Goal: Task Accomplishment & Management: Use online tool/utility

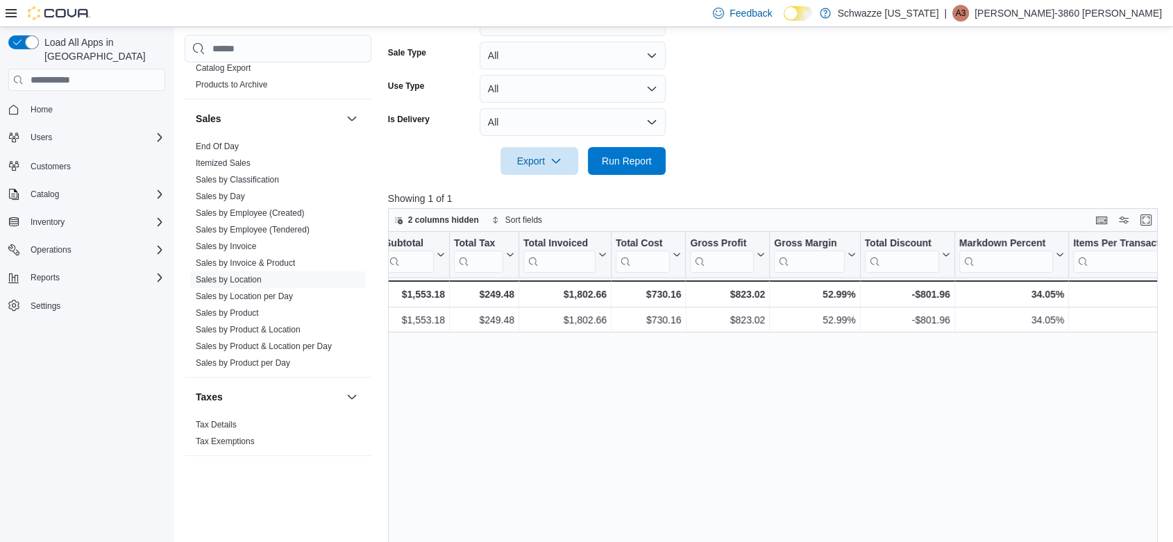
scroll to position [333, 0]
click at [224, 149] on link "End Of Day" at bounding box center [217, 147] width 43 height 10
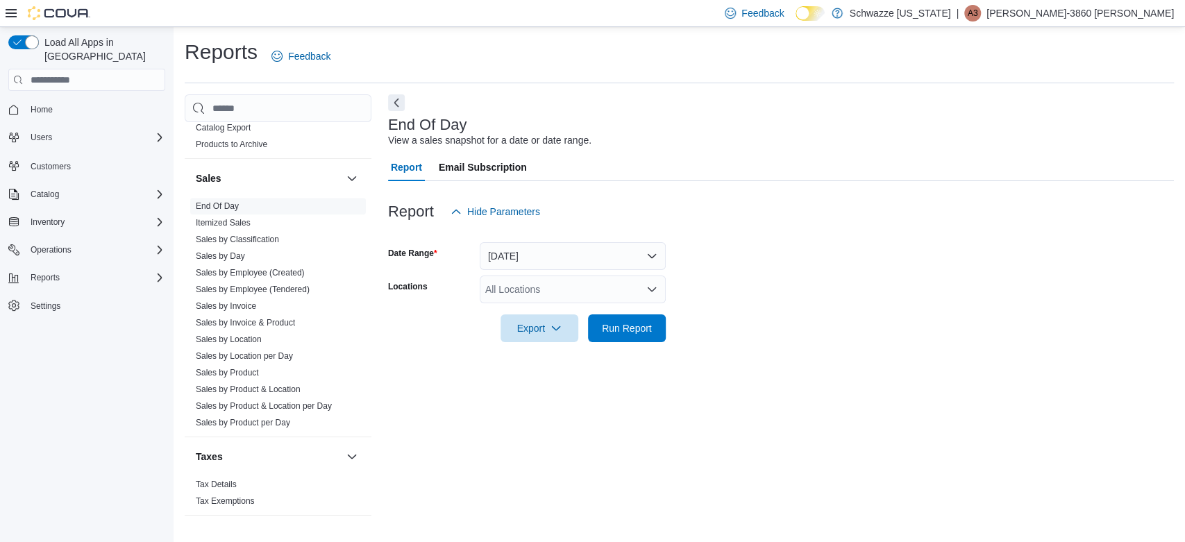
click at [549, 295] on div "All Locations" at bounding box center [573, 290] width 186 height 28
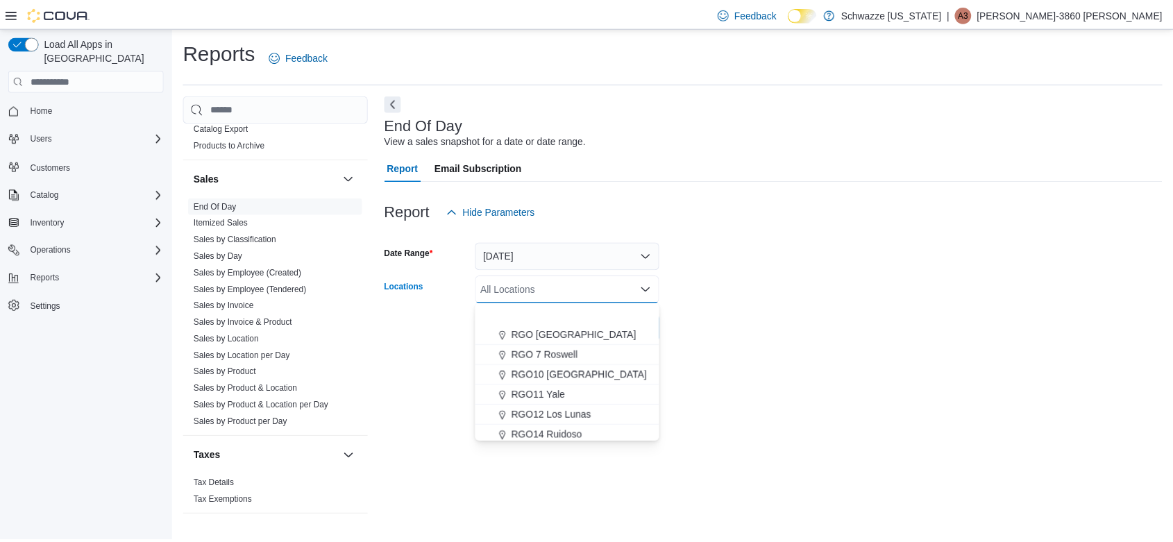
scroll to position [520, 0]
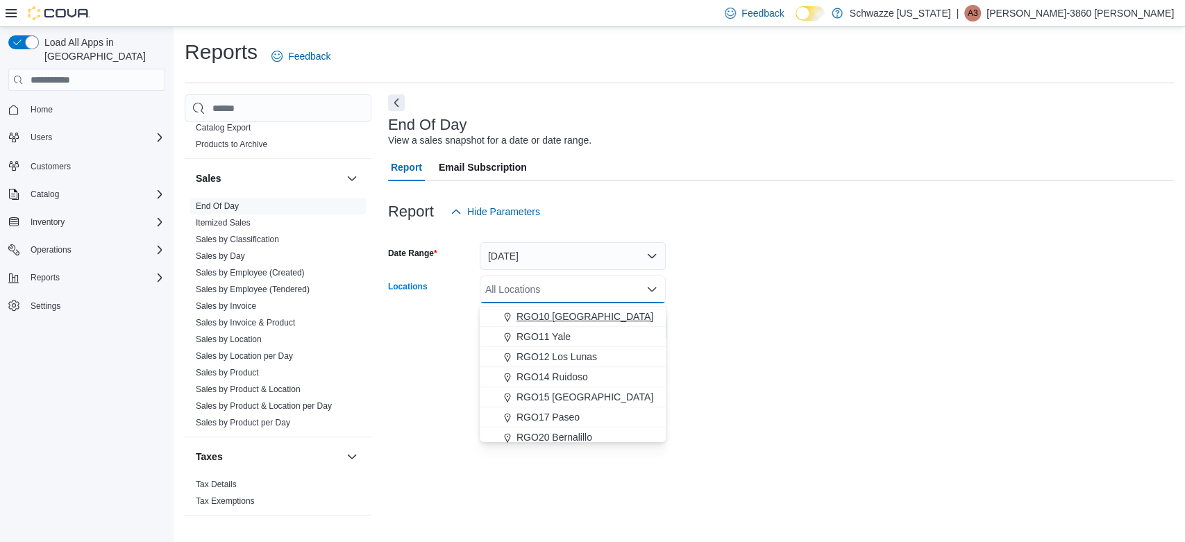
drag, startPoint x: 539, startPoint y: 316, endPoint x: 520, endPoint y: 318, distance: 18.9
click at [520, 318] on span "RGO10 [GEOGRAPHIC_DATA]" at bounding box center [584, 317] width 137 height 14
click at [936, 342] on div at bounding box center [781, 350] width 786 height 17
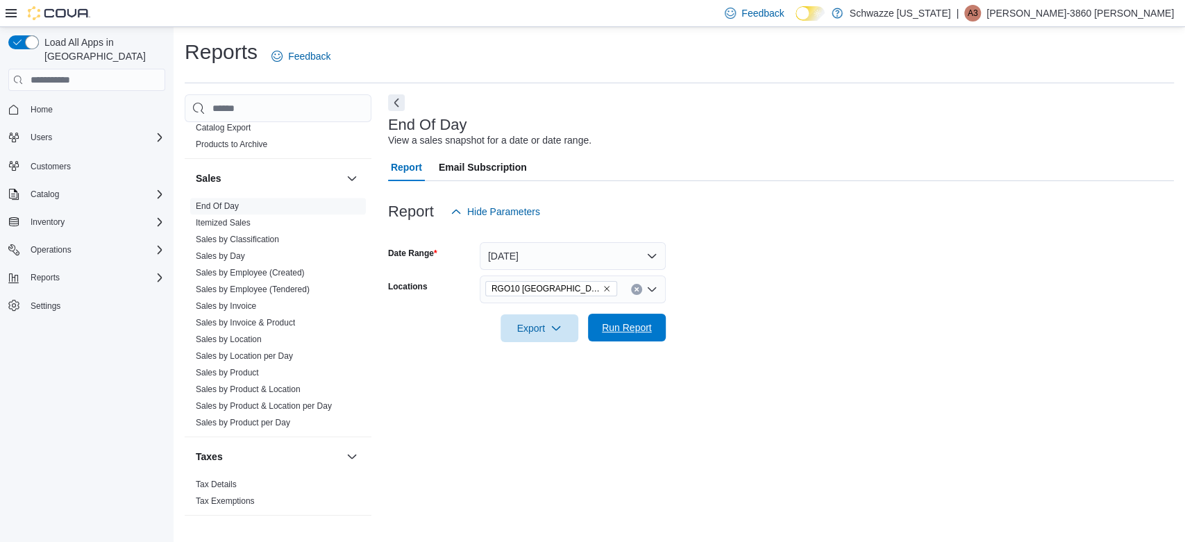
click at [658, 327] on button "Run Report" at bounding box center [627, 328] width 78 height 28
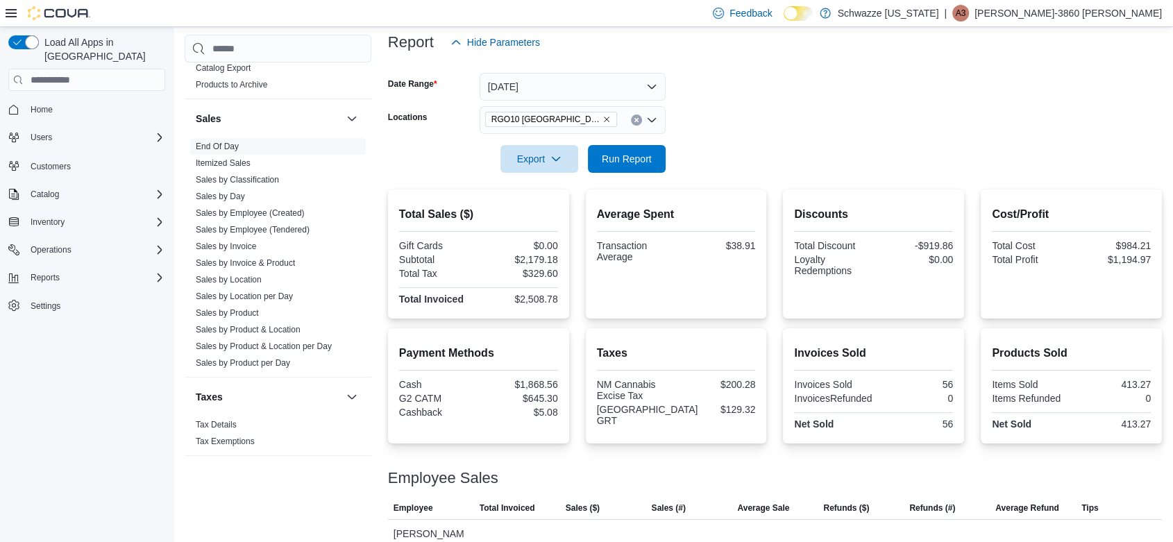
scroll to position [276, 0]
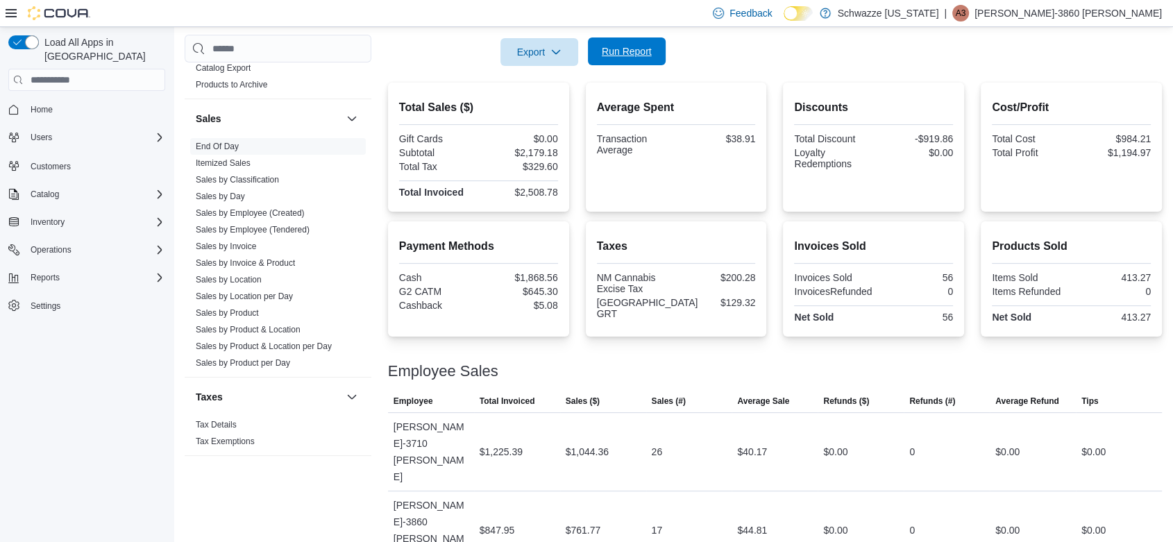
click at [627, 56] on span "Run Report" at bounding box center [627, 51] width 50 height 14
click at [633, 41] on span "Run Report" at bounding box center [626, 51] width 61 height 28
click at [626, 54] on span "Run Report" at bounding box center [627, 51] width 50 height 14
click at [643, 49] on span "Run Report" at bounding box center [627, 51] width 50 height 14
click at [638, 48] on span "Run Report" at bounding box center [627, 51] width 50 height 14
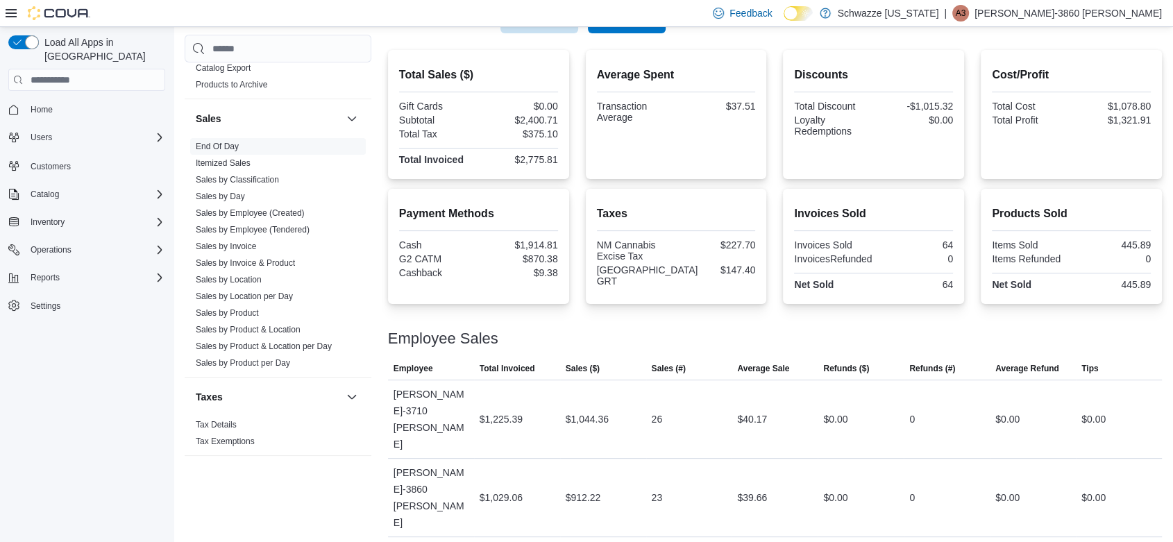
scroll to position [321, 0]
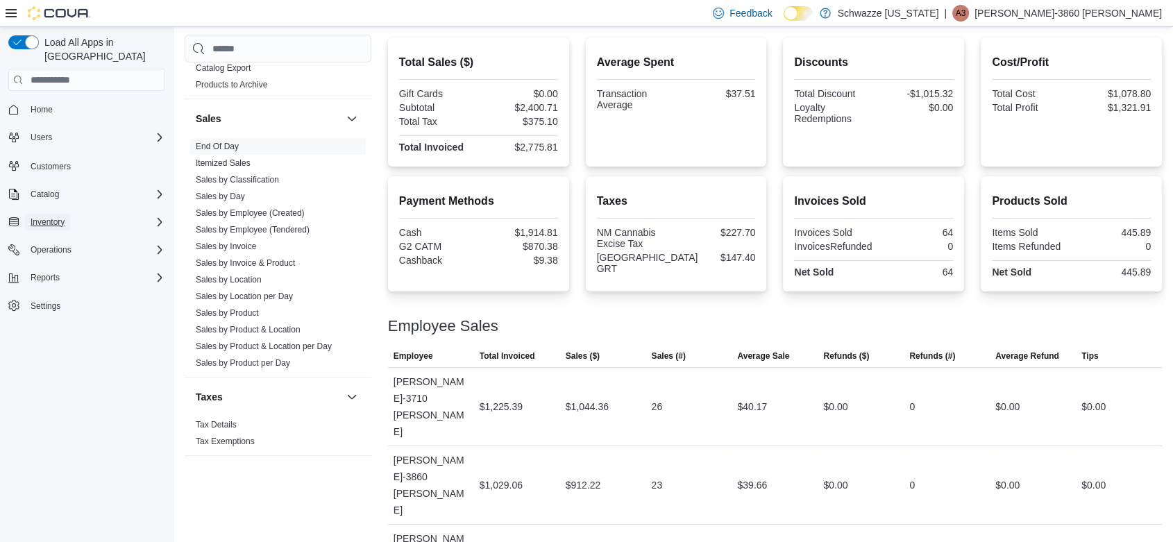
click at [52, 217] on span "Inventory" at bounding box center [48, 222] width 34 height 11
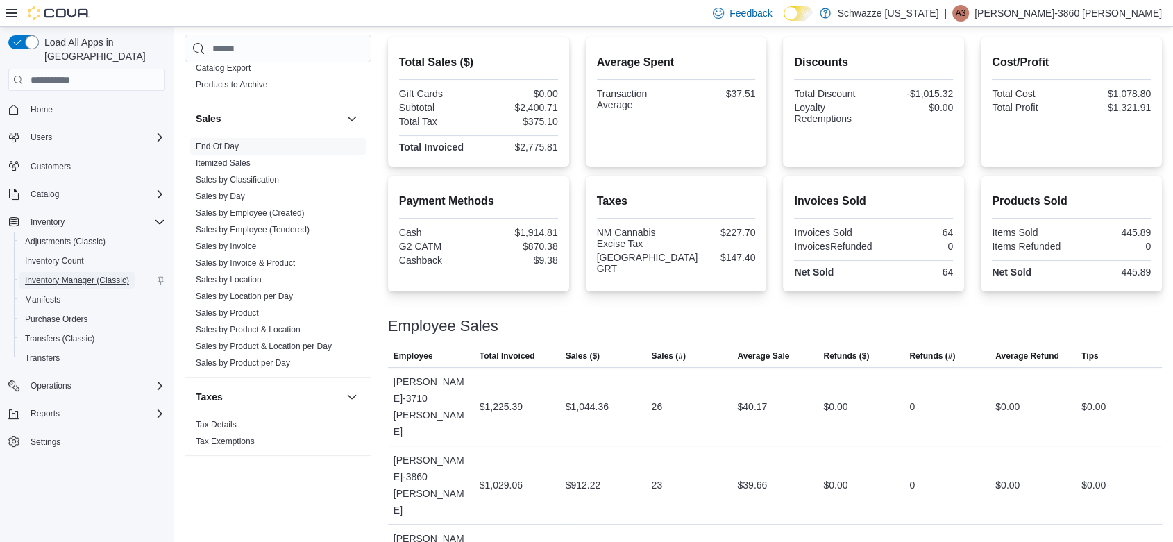
click at [79, 275] on span "Inventory Manager (Classic)" at bounding box center [77, 280] width 104 height 11
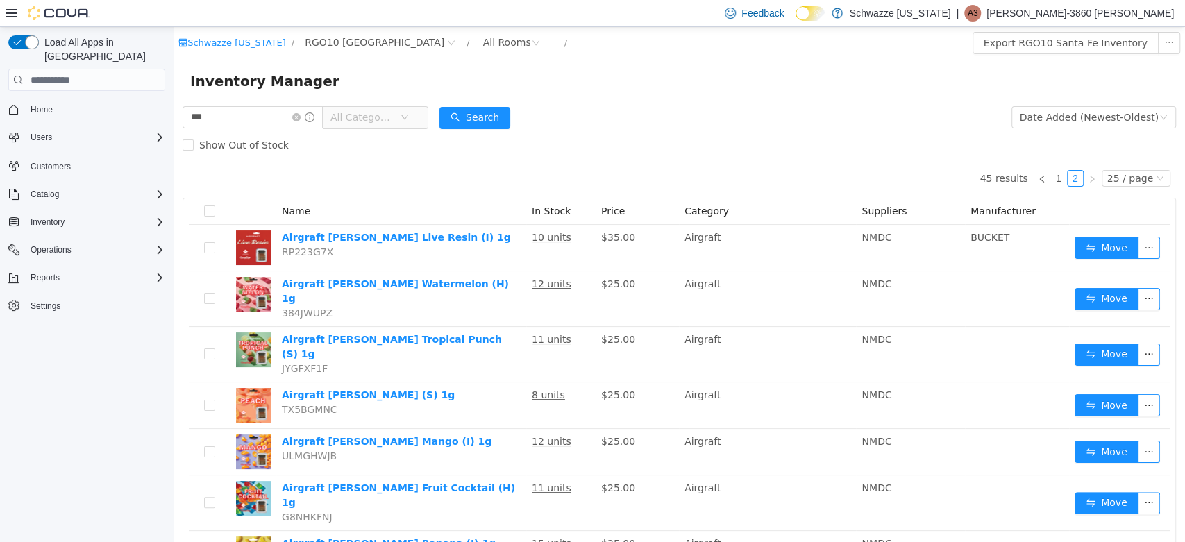
scroll to position [401, 0]
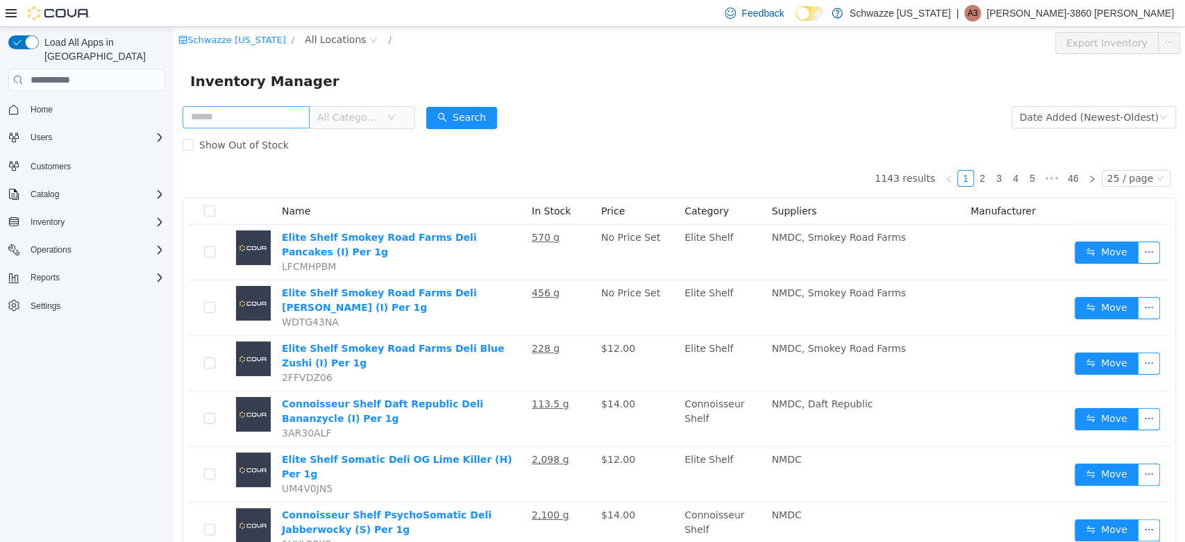
click at [278, 115] on input "text" at bounding box center [246, 117] width 127 height 22
type input "******"
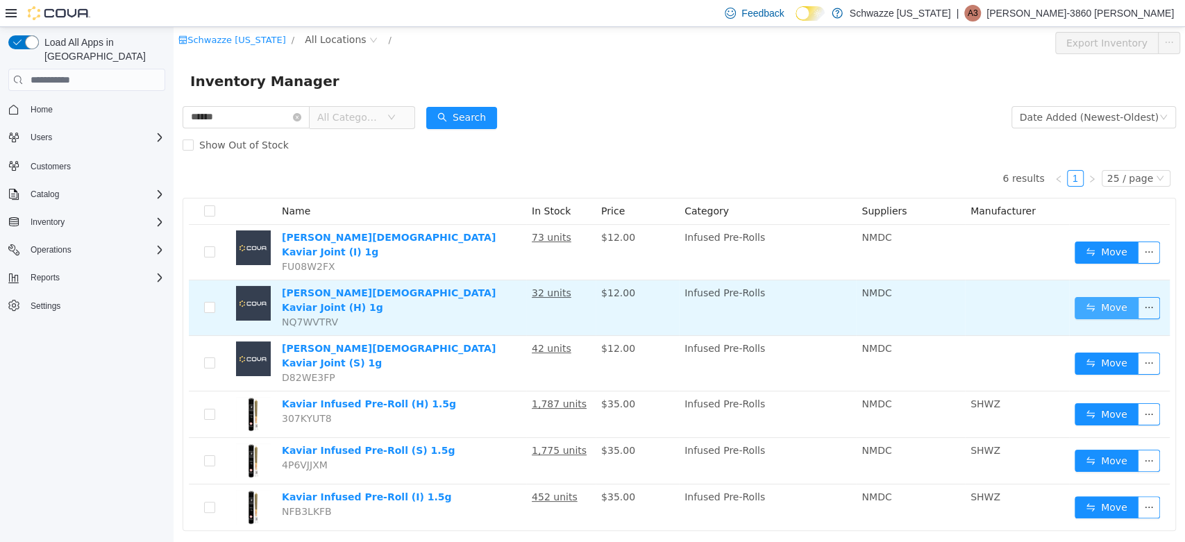
click at [1094, 297] on button "Move" at bounding box center [1106, 308] width 64 height 22
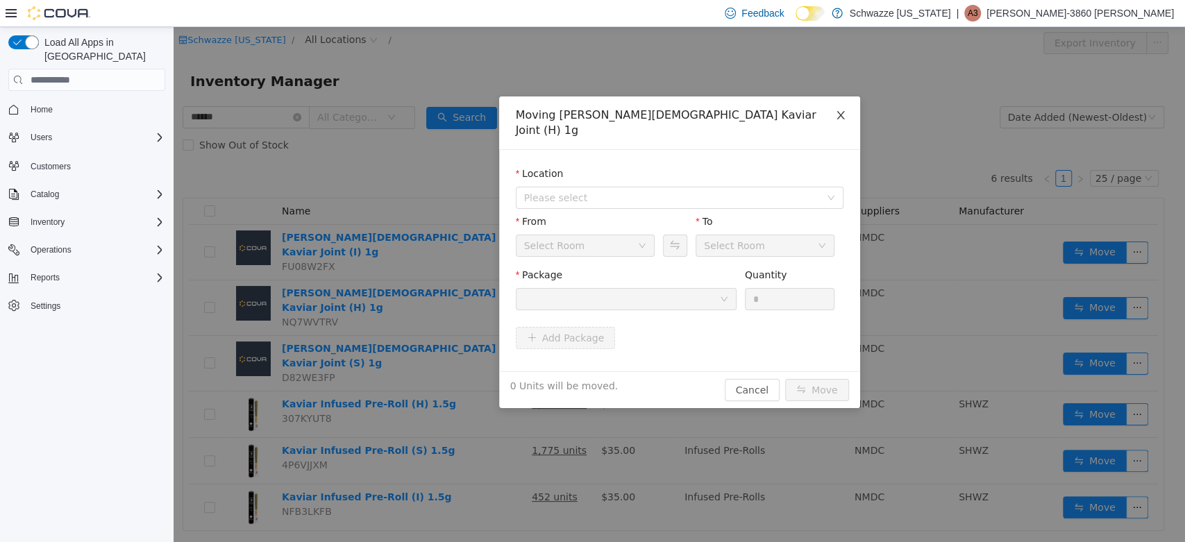
click at [845, 103] on span "Close" at bounding box center [840, 115] width 39 height 39
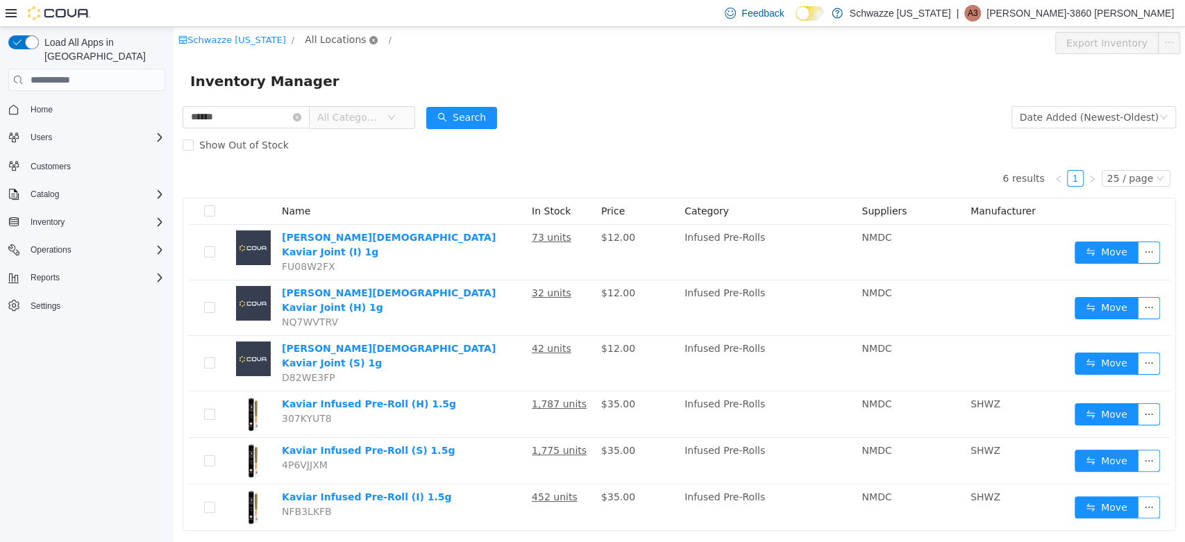
click at [369, 39] on icon "icon: close-circle" at bounding box center [373, 40] width 8 height 8
click at [320, 43] on span "All Locations" at bounding box center [335, 39] width 61 height 15
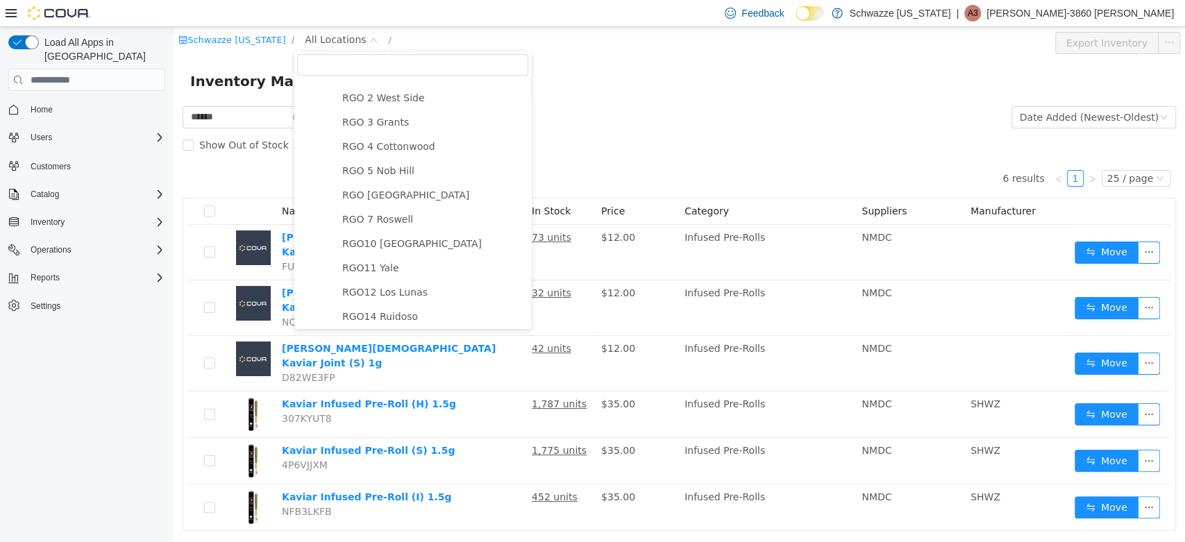
scroll to position [493, 0]
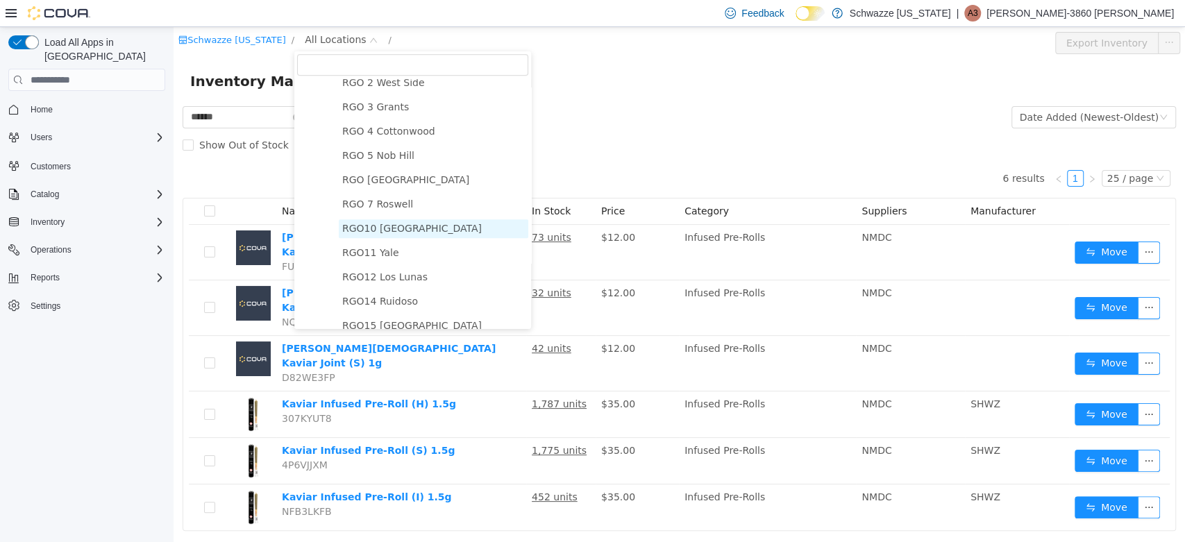
click at [403, 232] on span "RGO10 [GEOGRAPHIC_DATA]" at bounding box center [412, 228] width 140 height 11
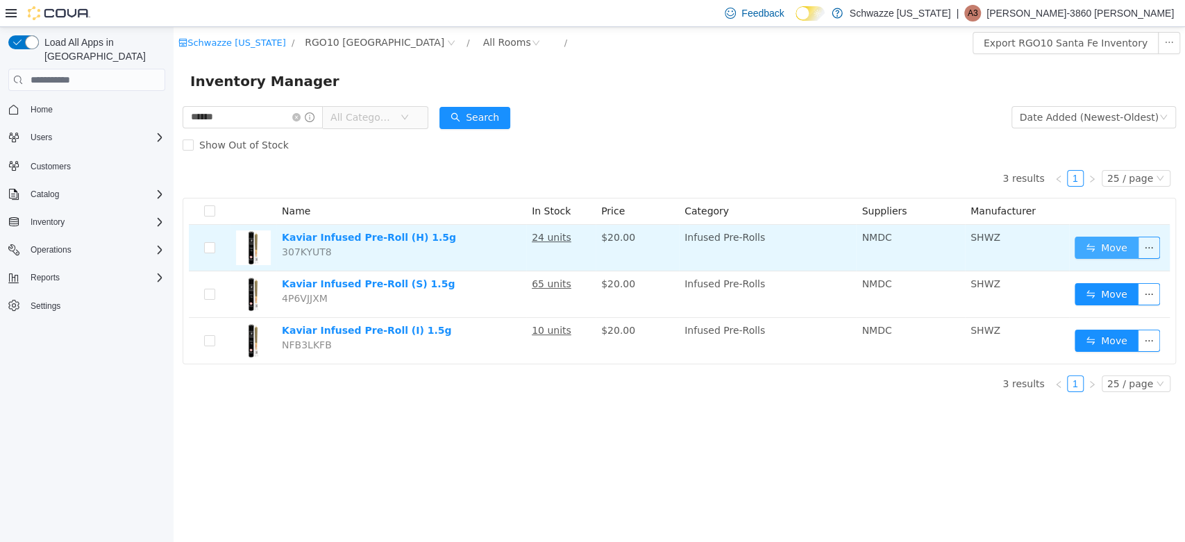
click at [1108, 251] on button "Move" at bounding box center [1106, 248] width 64 height 22
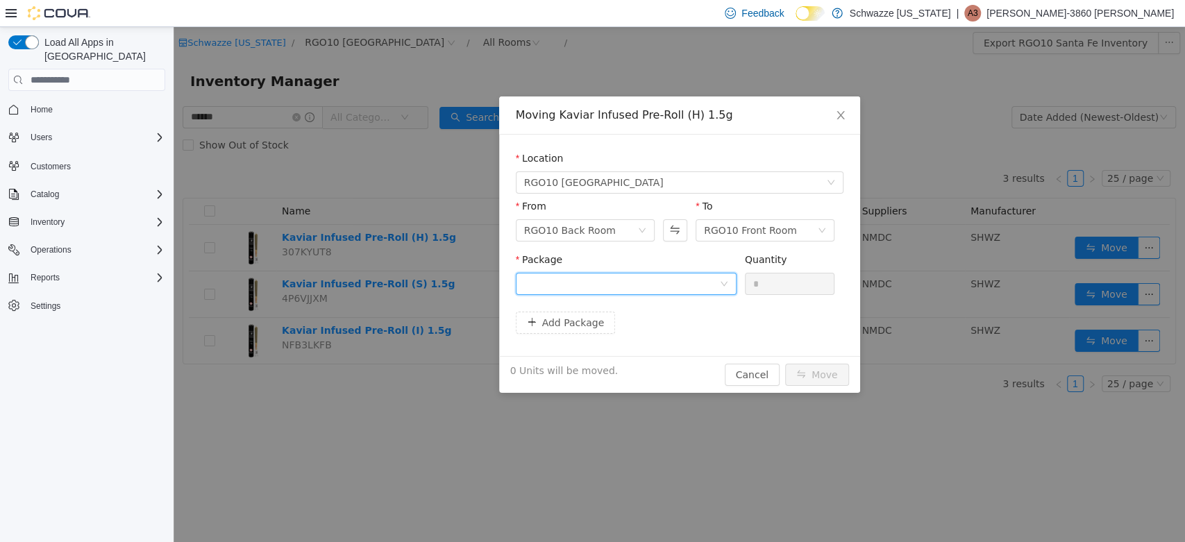
click at [728, 284] on div at bounding box center [626, 284] width 221 height 22
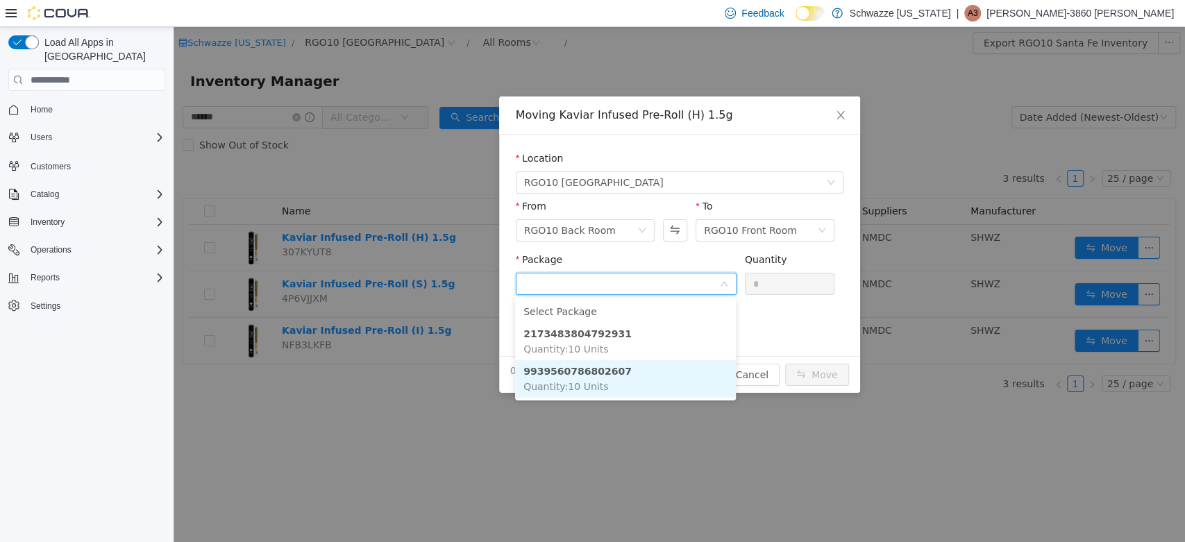
click at [655, 372] on li "9939560786802607 Quantity : 10 Units" at bounding box center [625, 378] width 221 height 37
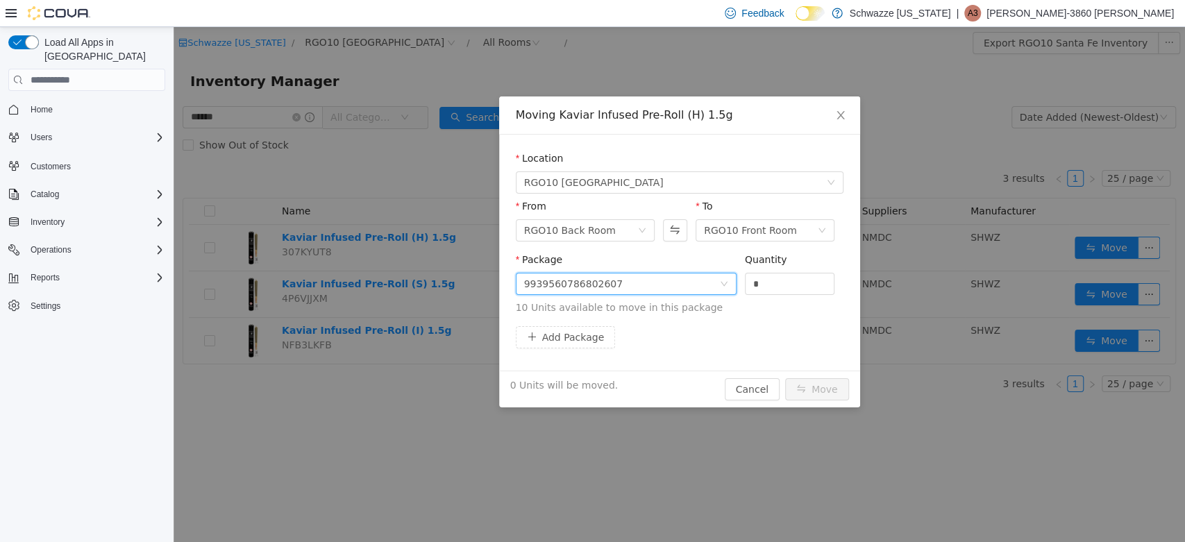
click at [805, 255] on div "Quantity" at bounding box center [790, 263] width 90 height 20
click at [801, 284] on input "*" at bounding box center [789, 283] width 89 height 21
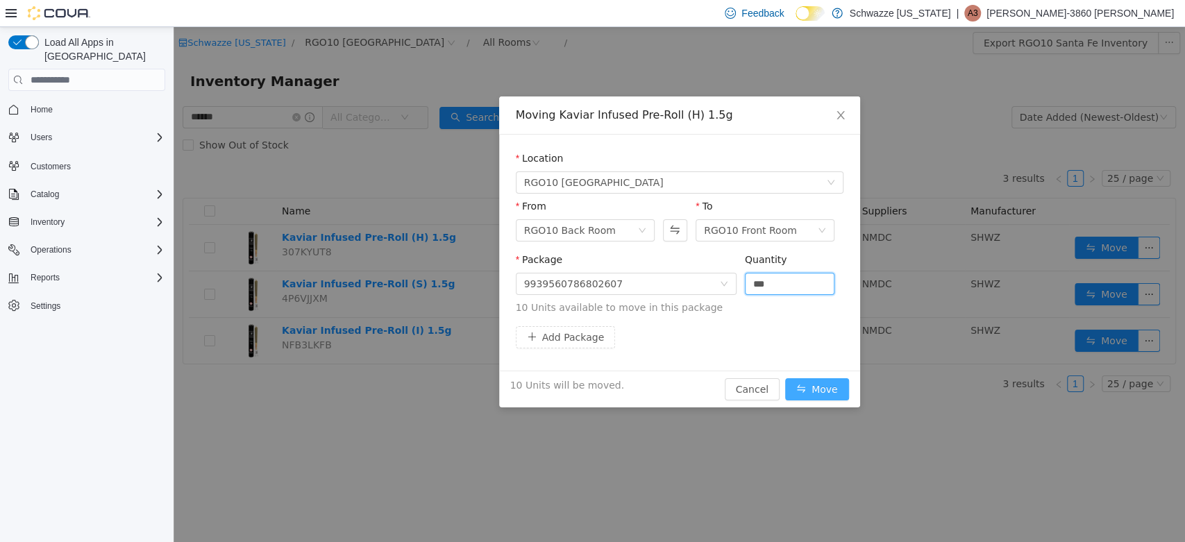
type input "**"
click at [820, 389] on button "Move" at bounding box center [817, 389] width 64 height 22
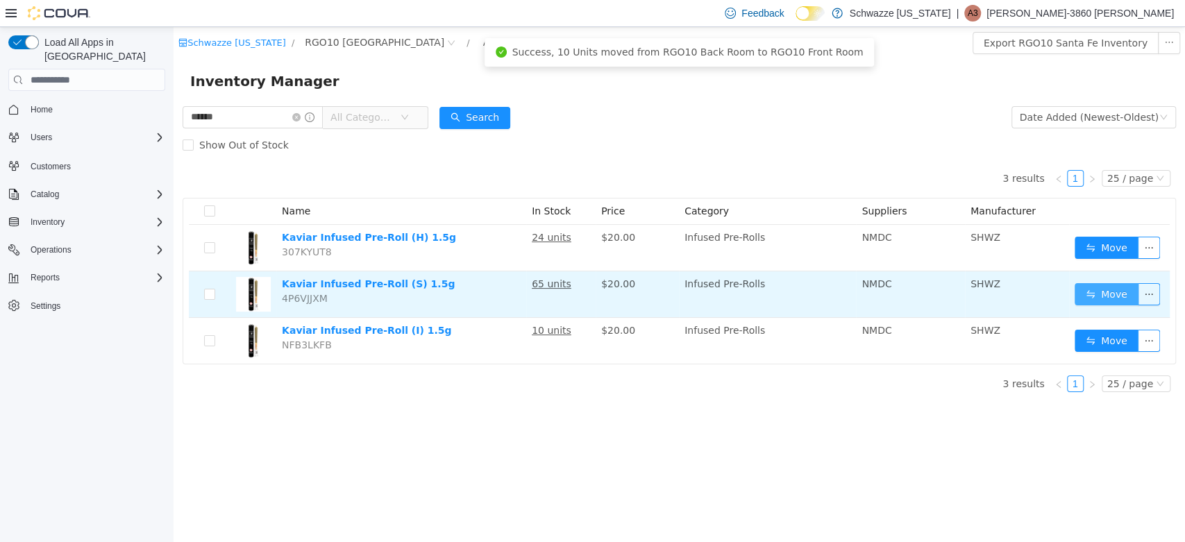
click at [1116, 296] on button "Move" at bounding box center [1106, 294] width 64 height 22
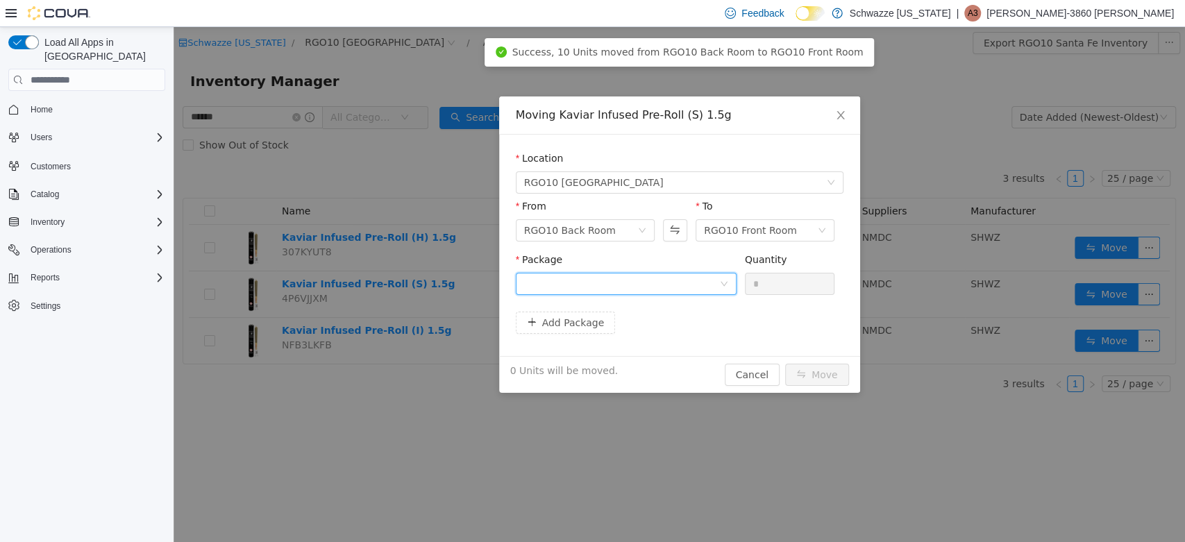
click at [634, 287] on div at bounding box center [621, 283] width 195 height 21
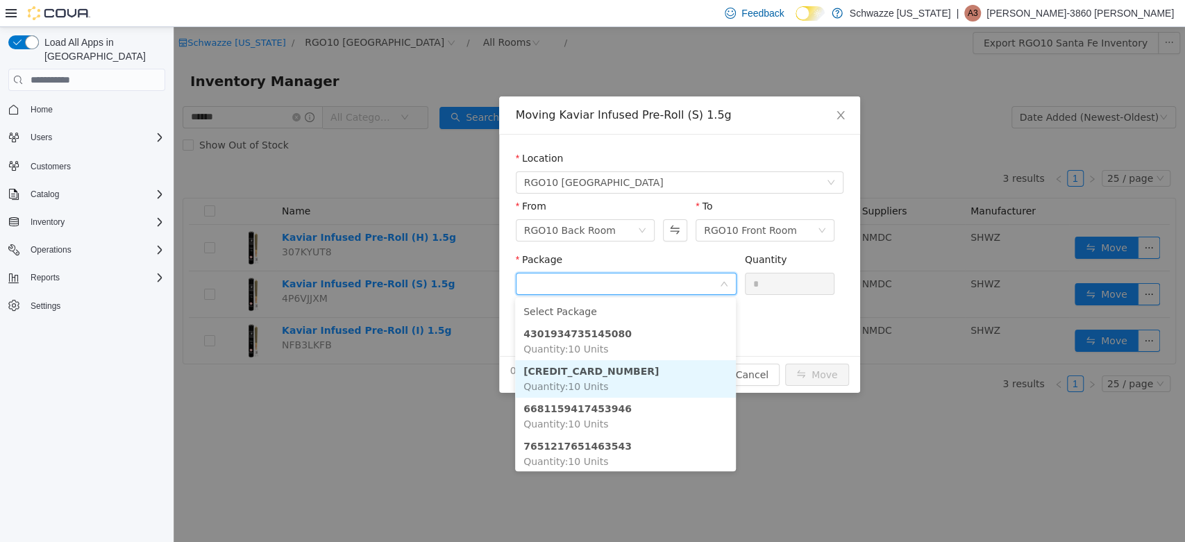
click at [630, 369] on li "[CREDIT_CARD_NUMBER] Quantity : 10 Units" at bounding box center [625, 378] width 221 height 37
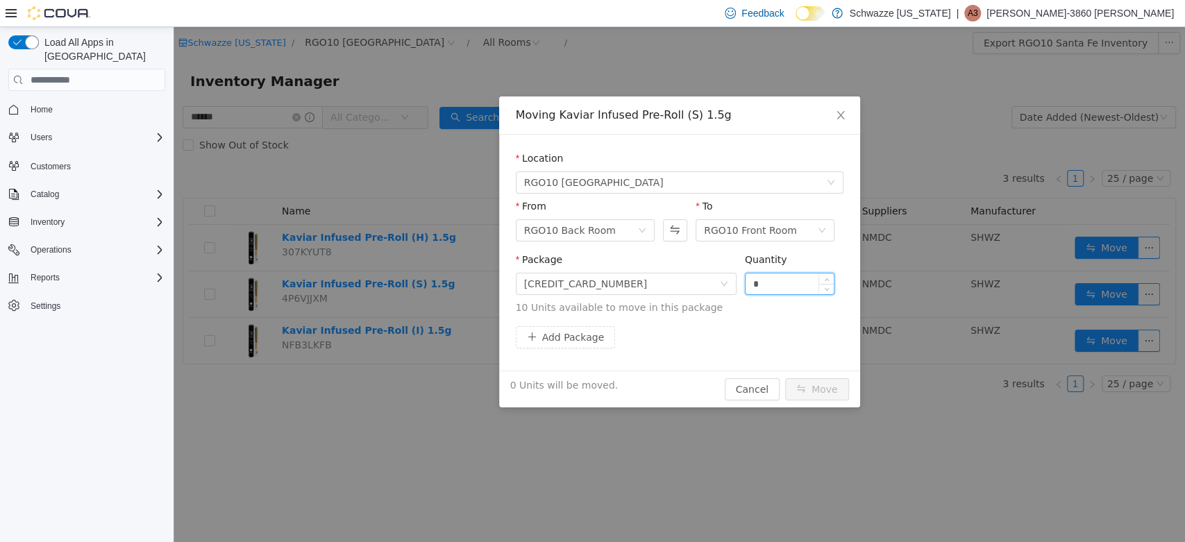
click at [761, 286] on input "*" at bounding box center [789, 283] width 89 height 21
type input "**"
click at [816, 392] on button "Move" at bounding box center [817, 389] width 64 height 22
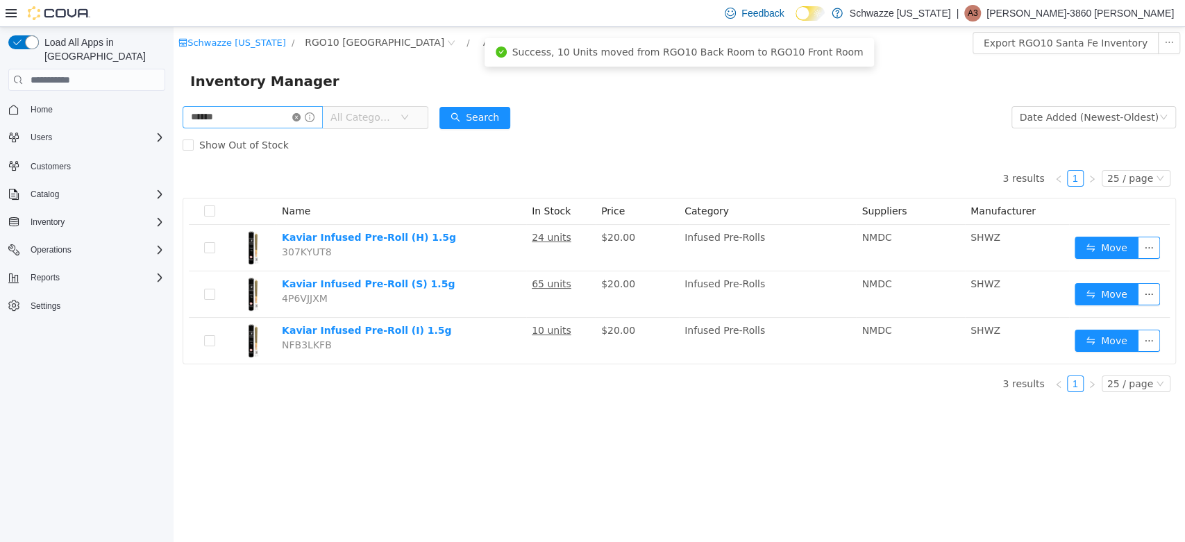
click at [301, 120] on icon "icon: close-circle" at bounding box center [296, 117] width 8 height 8
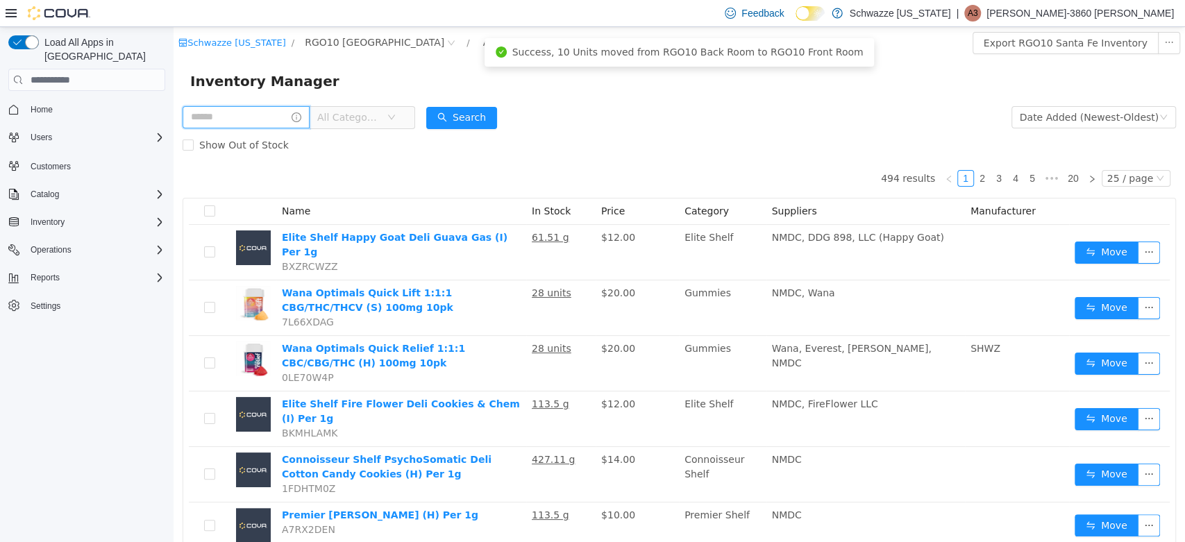
click at [272, 120] on input "text" at bounding box center [246, 117] width 127 height 22
type input "******"
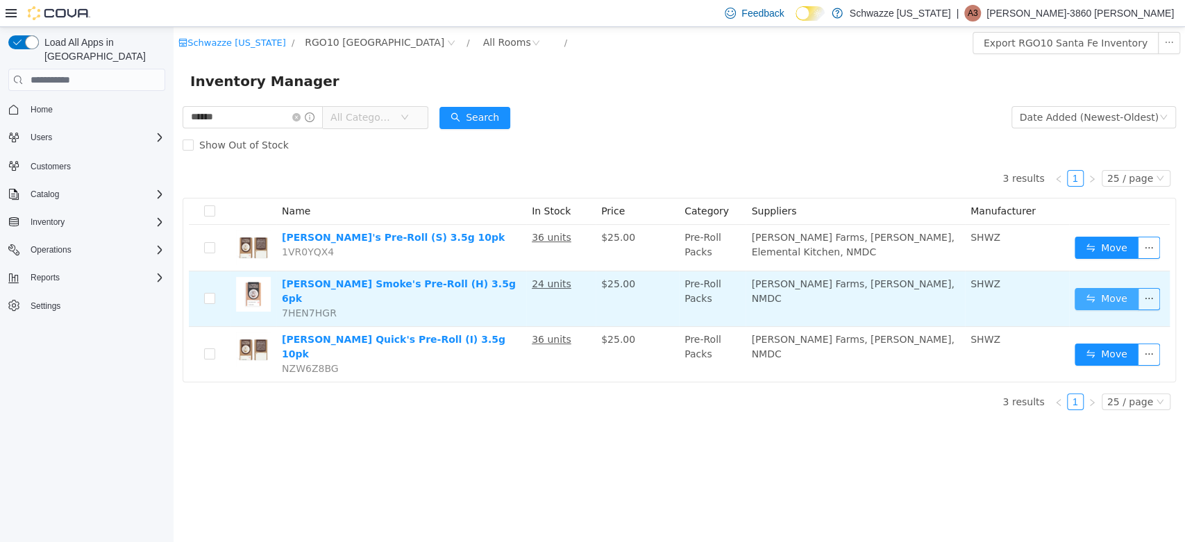
click at [1097, 299] on button "Move" at bounding box center [1106, 299] width 64 height 22
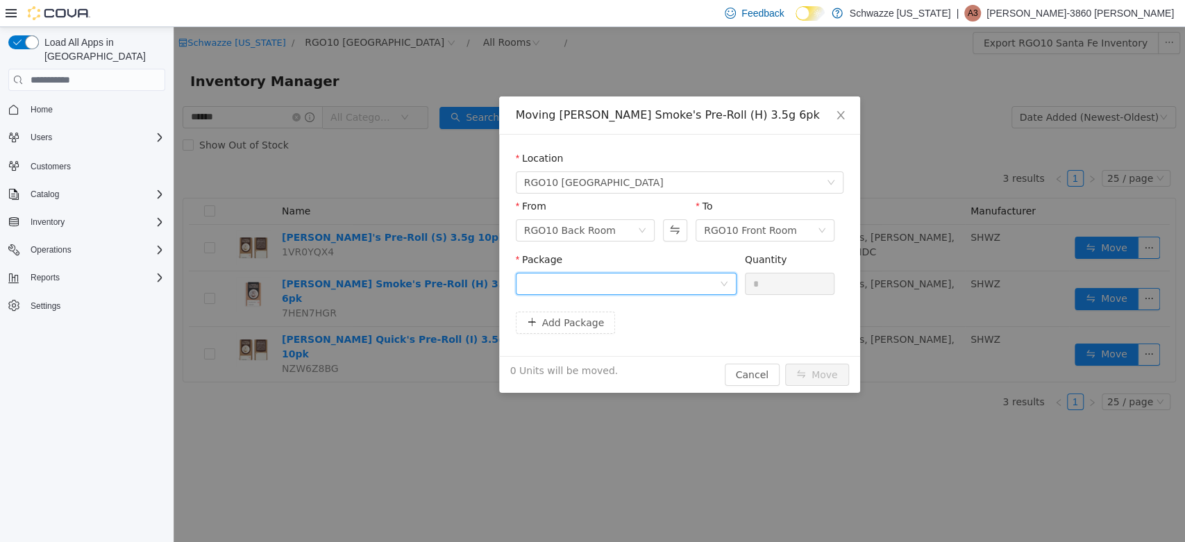
click at [717, 287] on div at bounding box center [621, 283] width 195 height 21
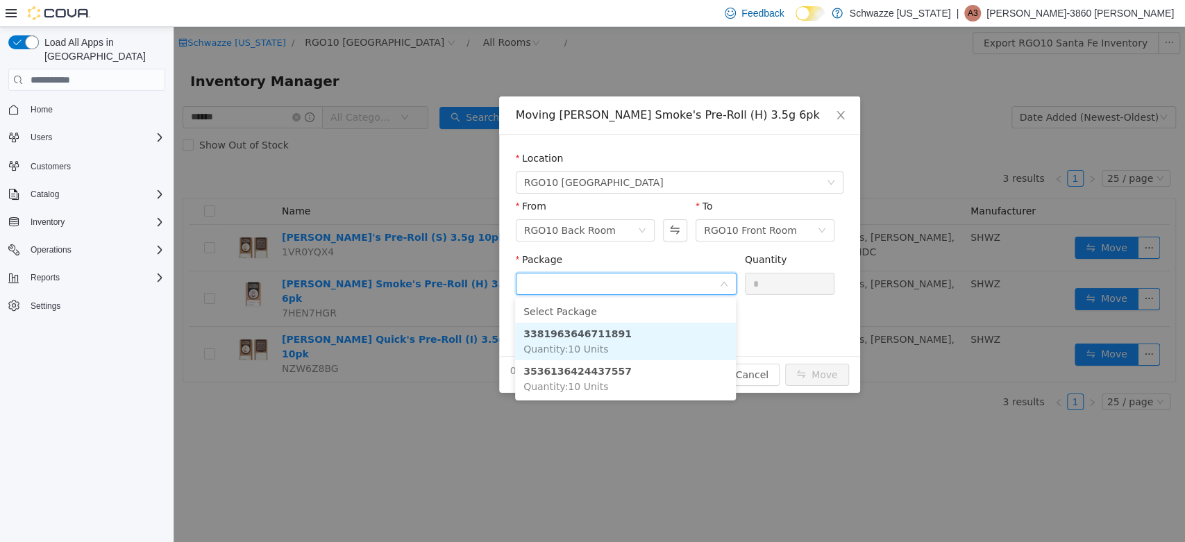
click at [654, 341] on li "3381963646711891 Quantity : 10 Units" at bounding box center [625, 341] width 221 height 37
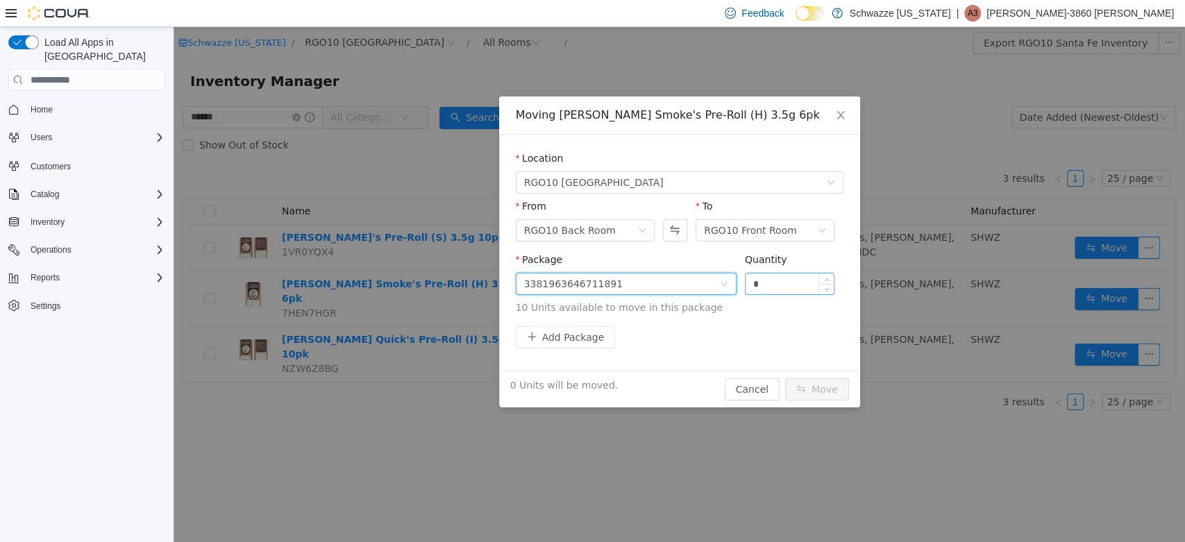
click at [788, 294] on input "*" at bounding box center [789, 283] width 89 height 21
type input "**"
click at [816, 383] on button "Move" at bounding box center [817, 389] width 64 height 22
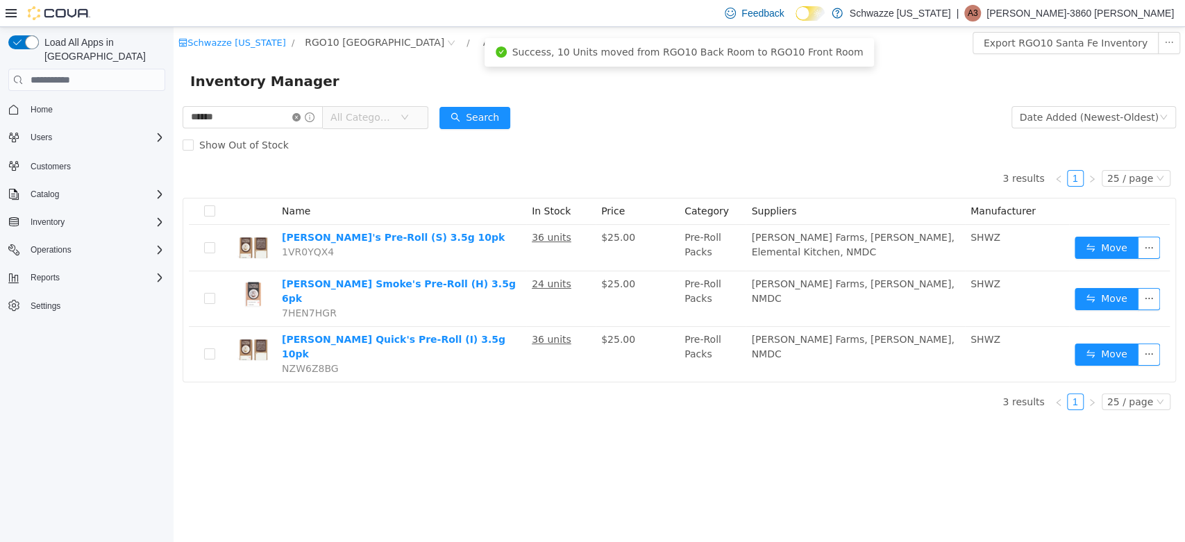
click at [301, 119] on icon "icon: close-circle" at bounding box center [296, 117] width 8 height 8
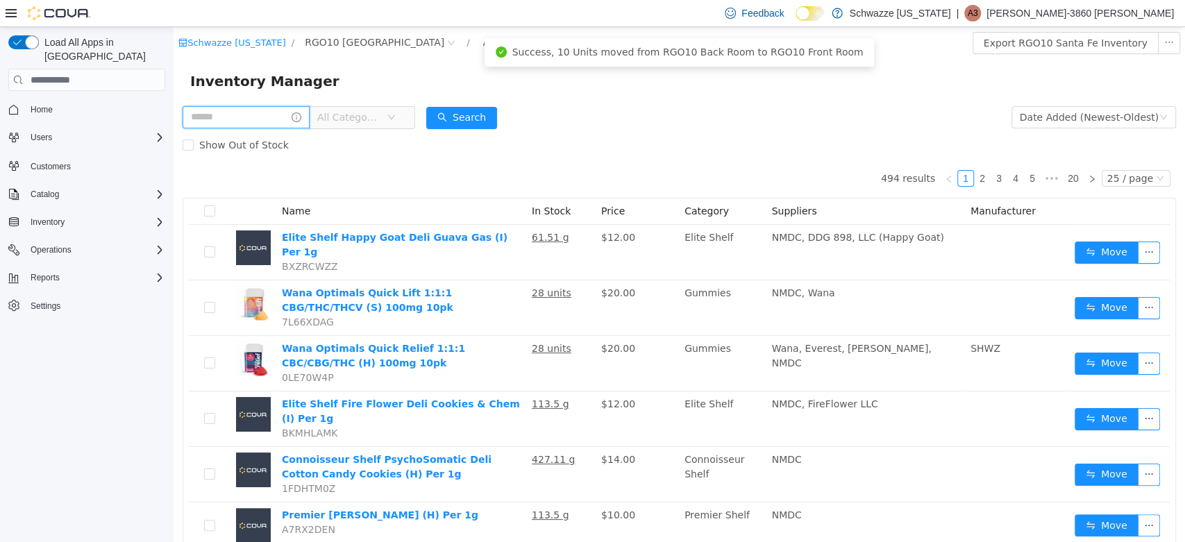
click at [251, 110] on input "text" at bounding box center [246, 117] width 127 height 22
type input "*******"
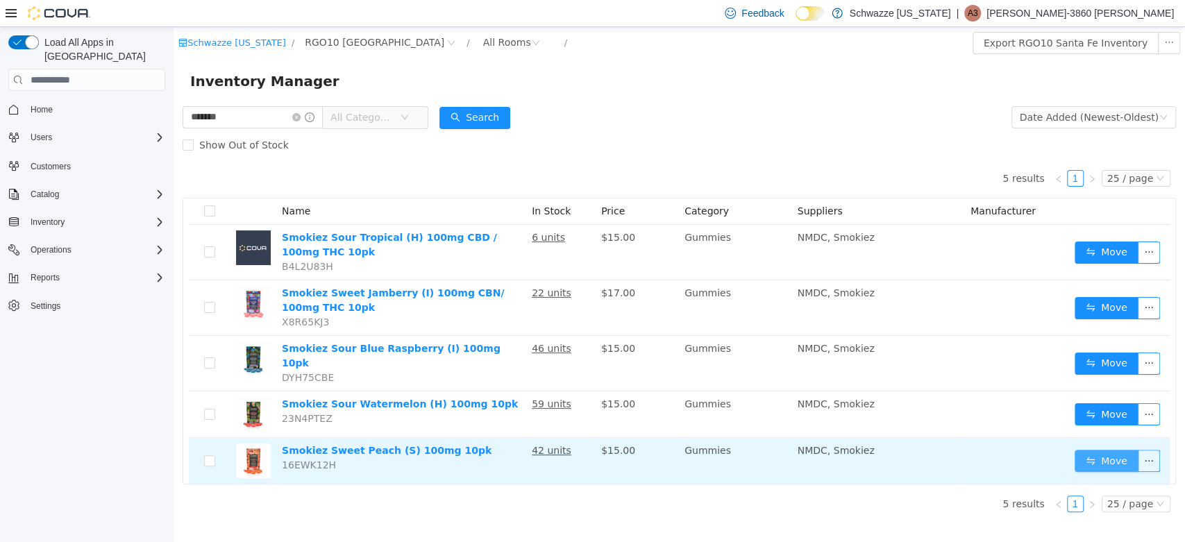
click at [1099, 450] on button "Move" at bounding box center [1106, 461] width 64 height 22
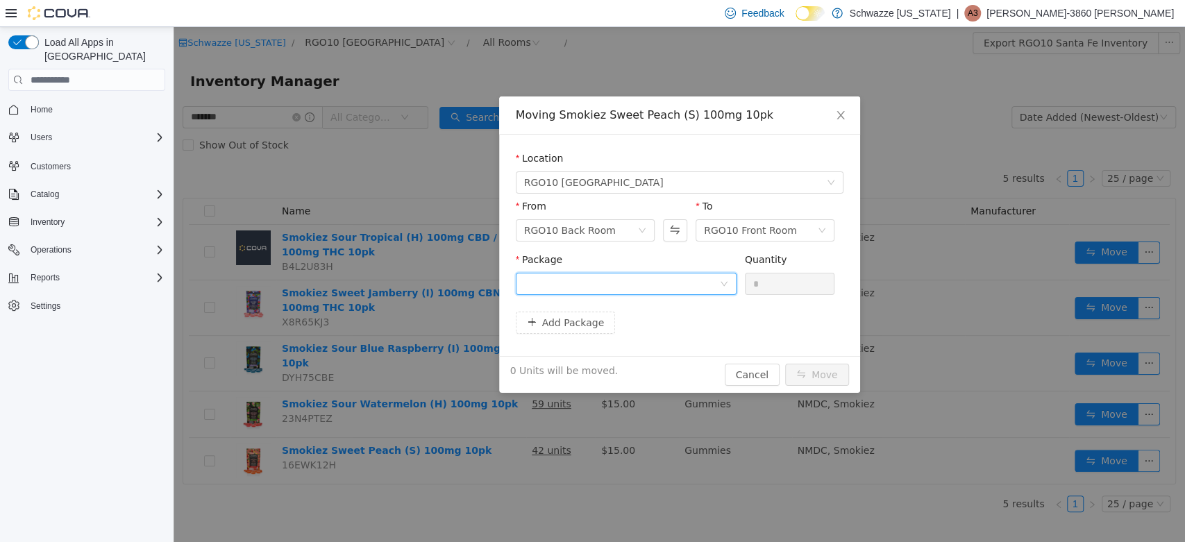
click at [682, 287] on div at bounding box center [621, 283] width 195 height 21
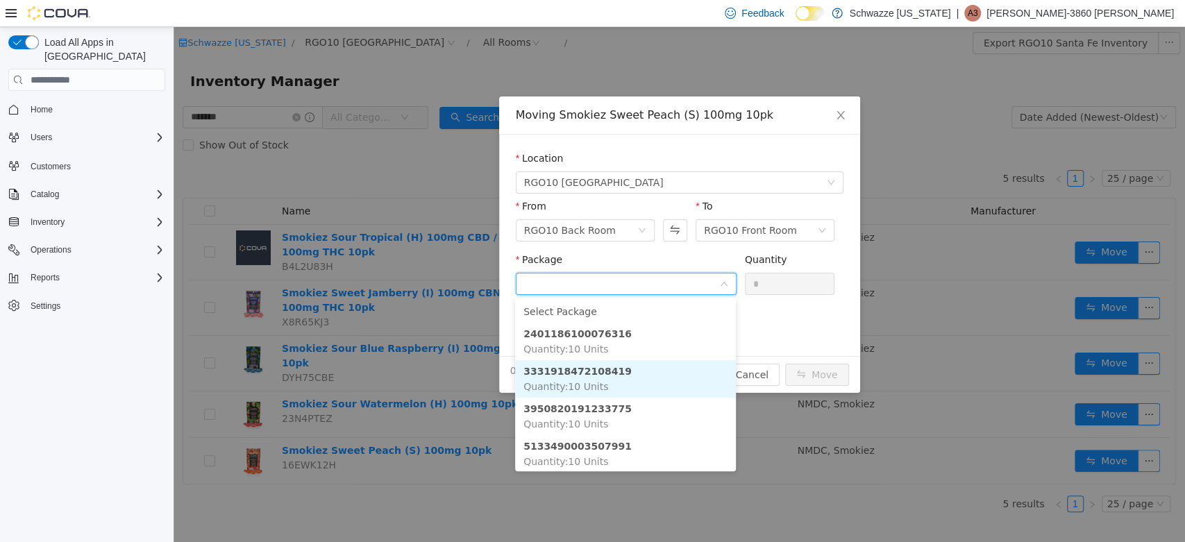
click at [659, 384] on li "3331918472108419 Quantity : 10 Units" at bounding box center [625, 378] width 221 height 37
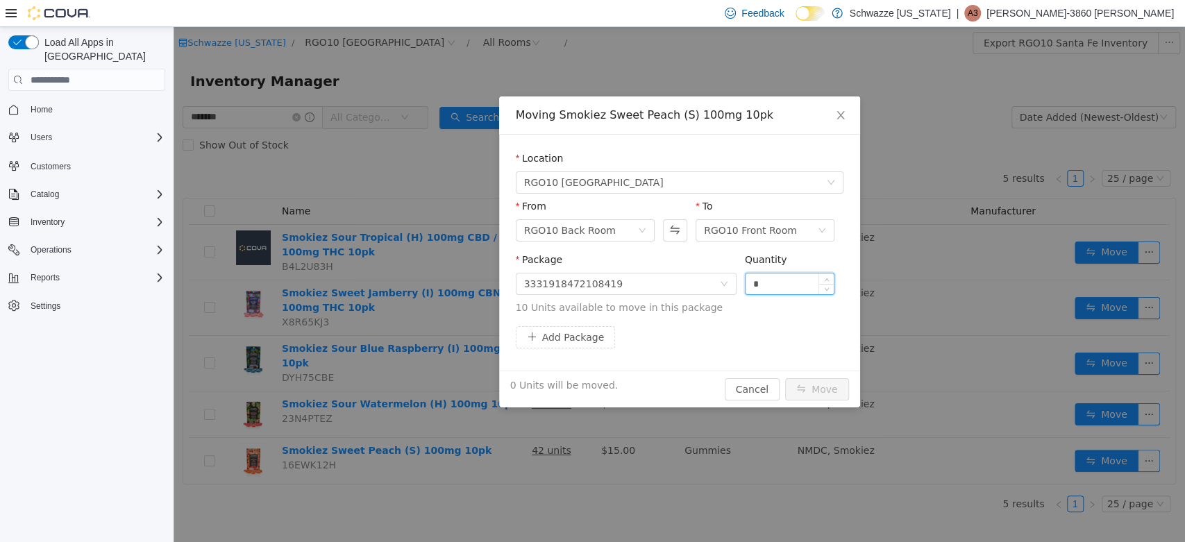
click at [800, 287] on input "*" at bounding box center [789, 283] width 89 height 21
type input "**"
click at [818, 392] on button "Move" at bounding box center [817, 389] width 64 height 22
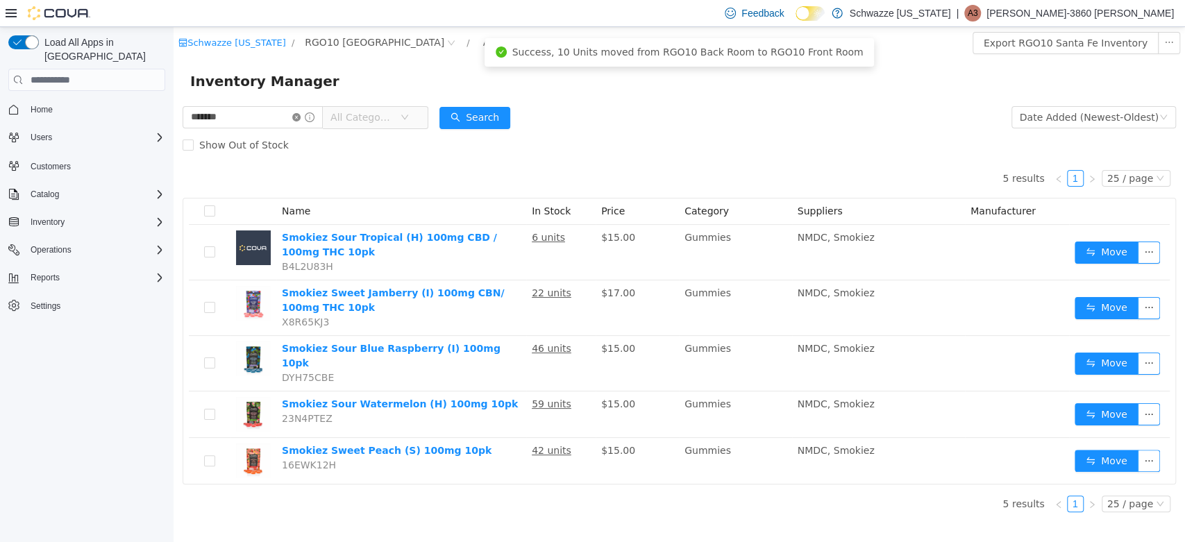
click at [301, 115] on icon "icon: close-circle" at bounding box center [296, 117] width 8 height 8
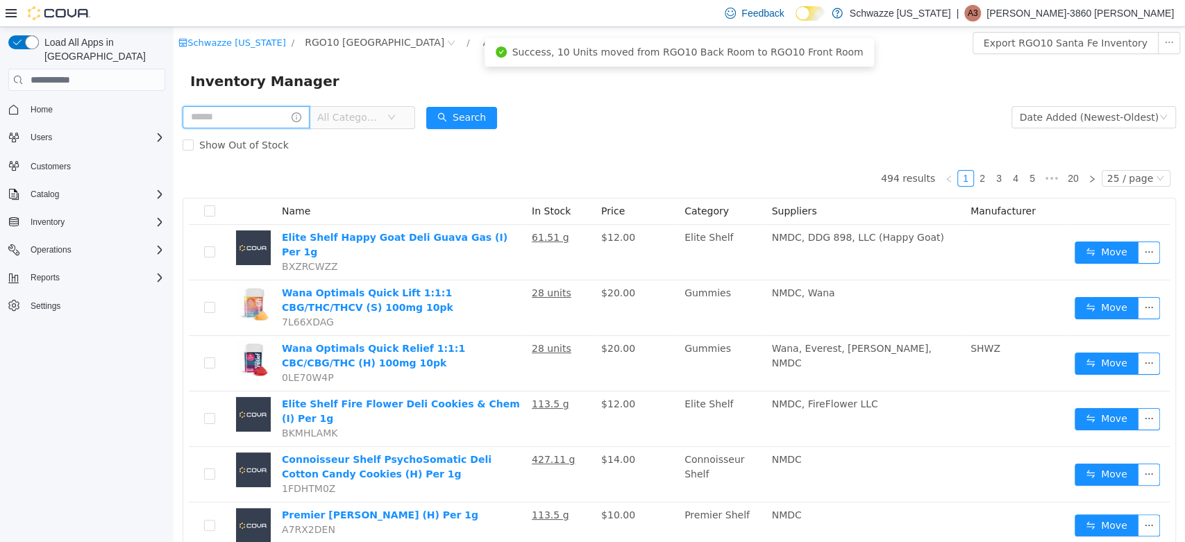
click at [266, 115] on input "text" at bounding box center [246, 117] width 127 height 22
type input "***"
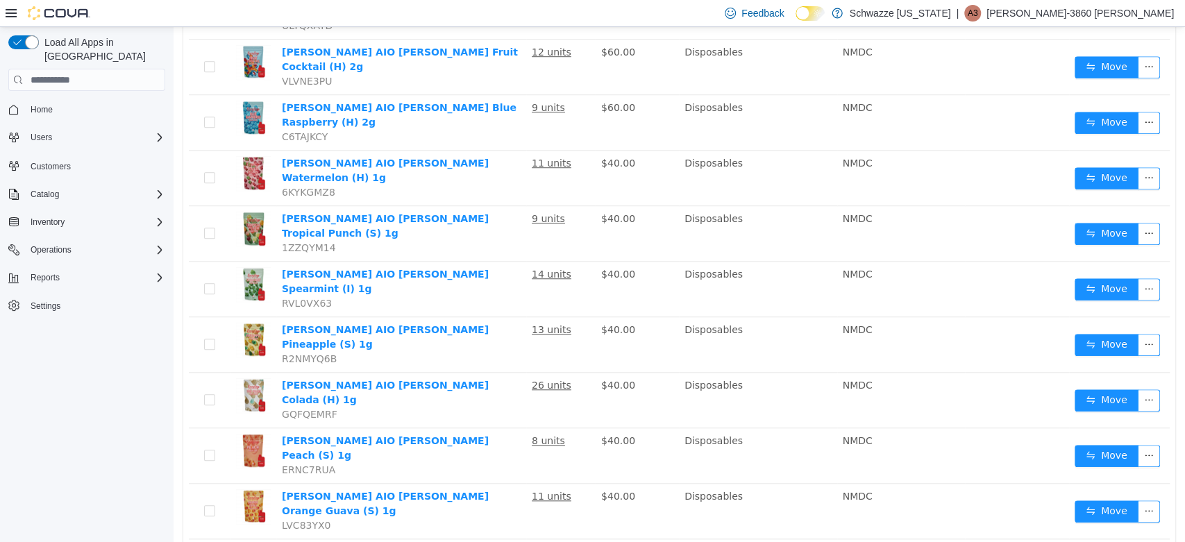
scroll to position [645, 0]
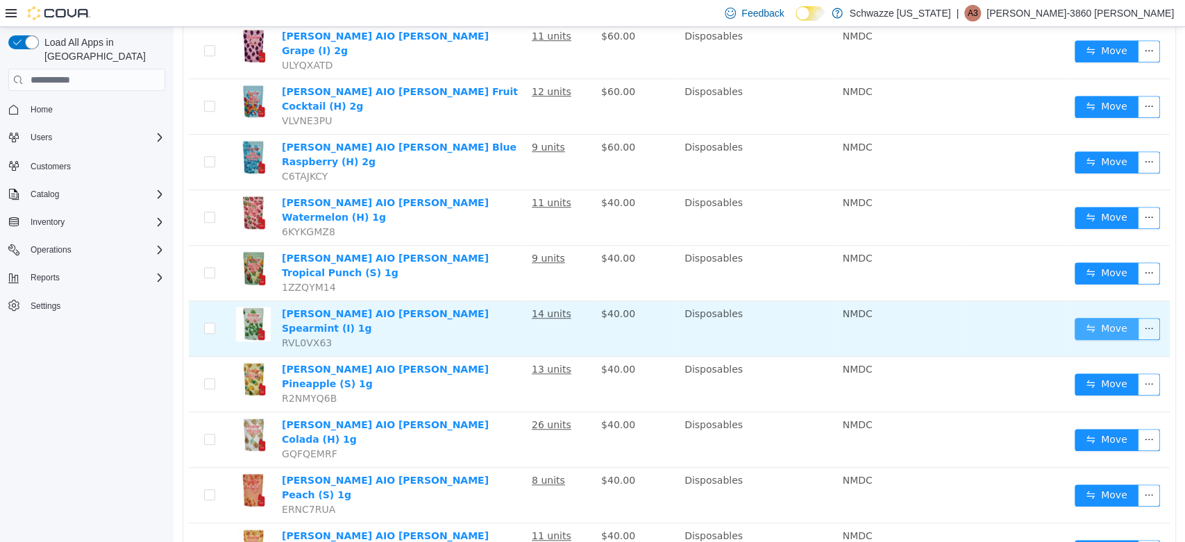
click at [1098, 318] on button "Move" at bounding box center [1106, 329] width 64 height 22
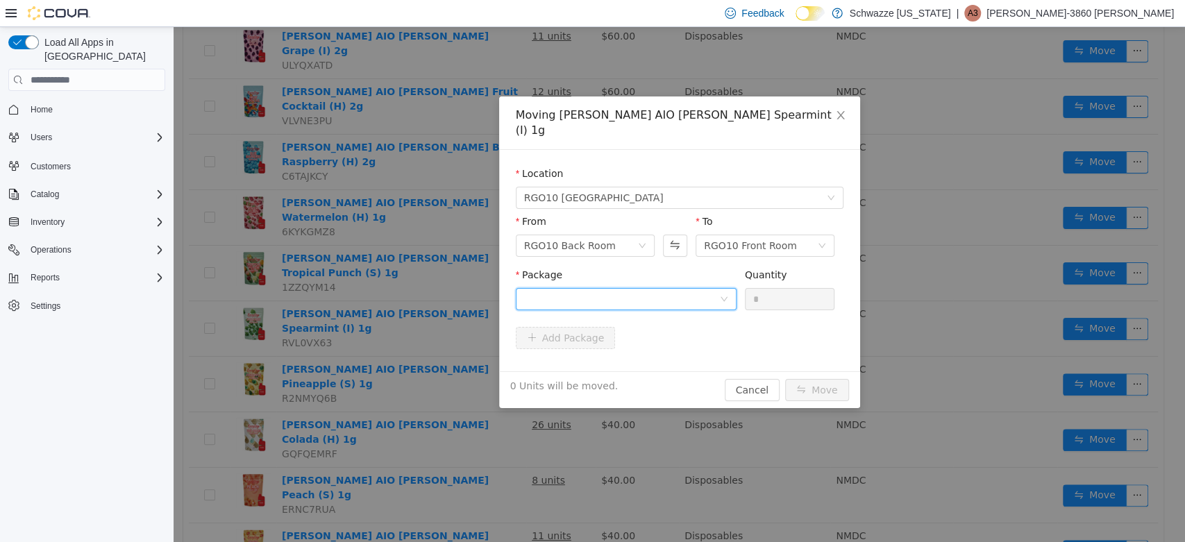
click at [732, 292] on div at bounding box center [626, 299] width 221 height 22
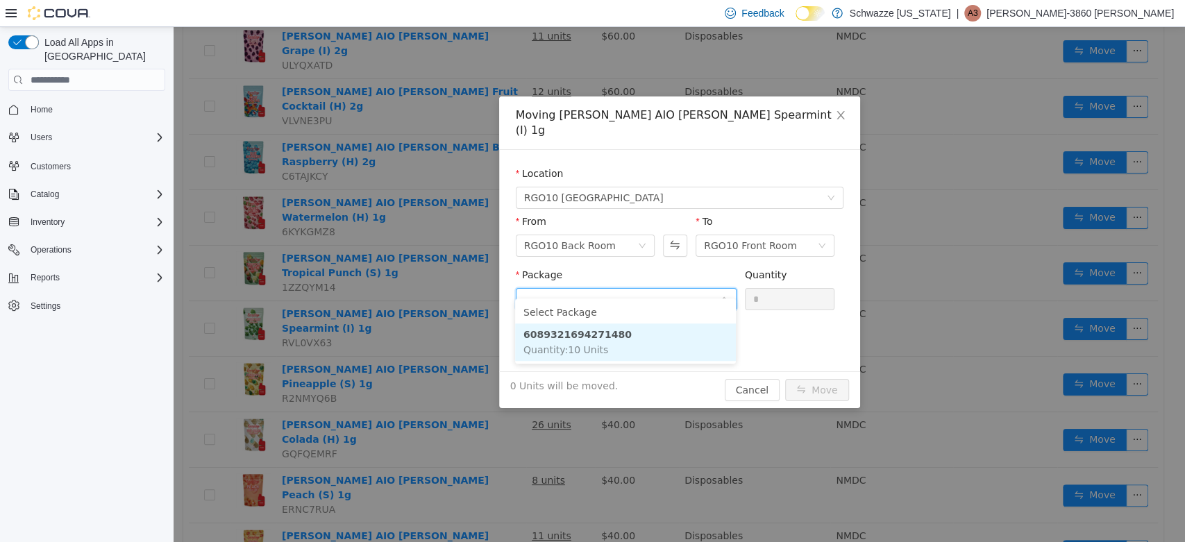
click at [649, 334] on li "6089321694271480 Quantity : 10 Units" at bounding box center [625, 341] width 221 height 37
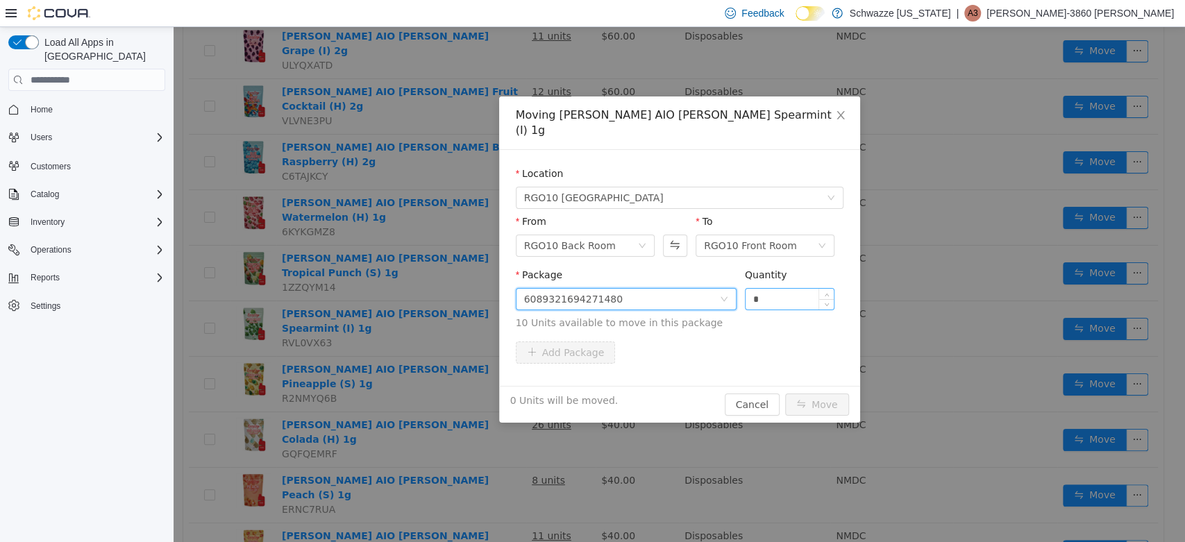
click at [780, 289] on input "*" at bounding box center [789, 299] width 89 height 21
type input "**"
click at [829, 394] on button "Move" at bounding box center [817, 405] width 64 height 22
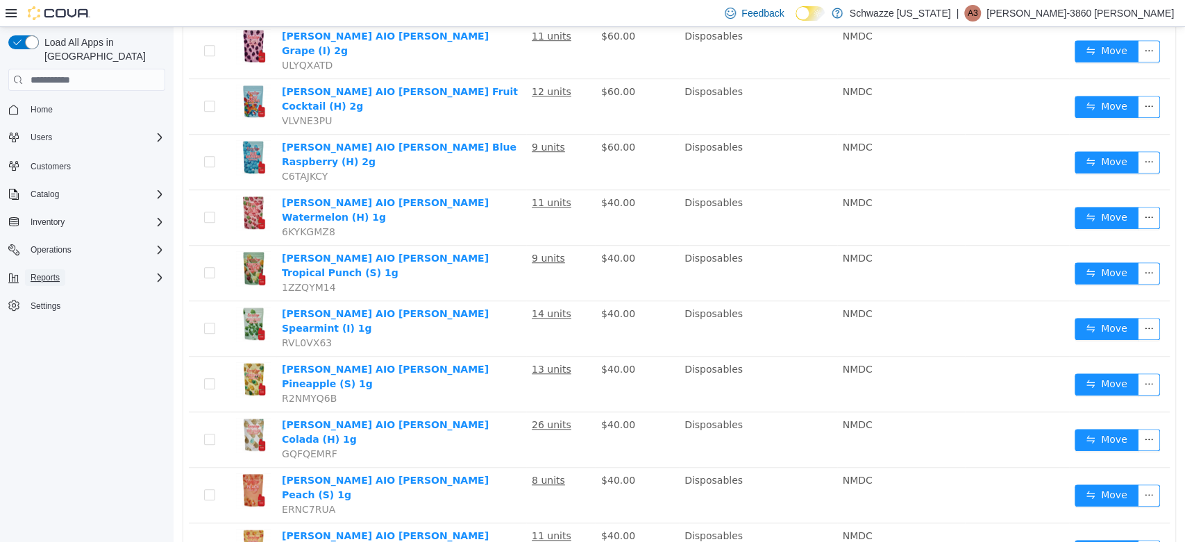
click at [47, 269] on span "Reports" at bounding box center [45, 277] width 29 height 17
click at [44, 369] on span "Reports" at bounding box center [39, 374] width 29 height 11
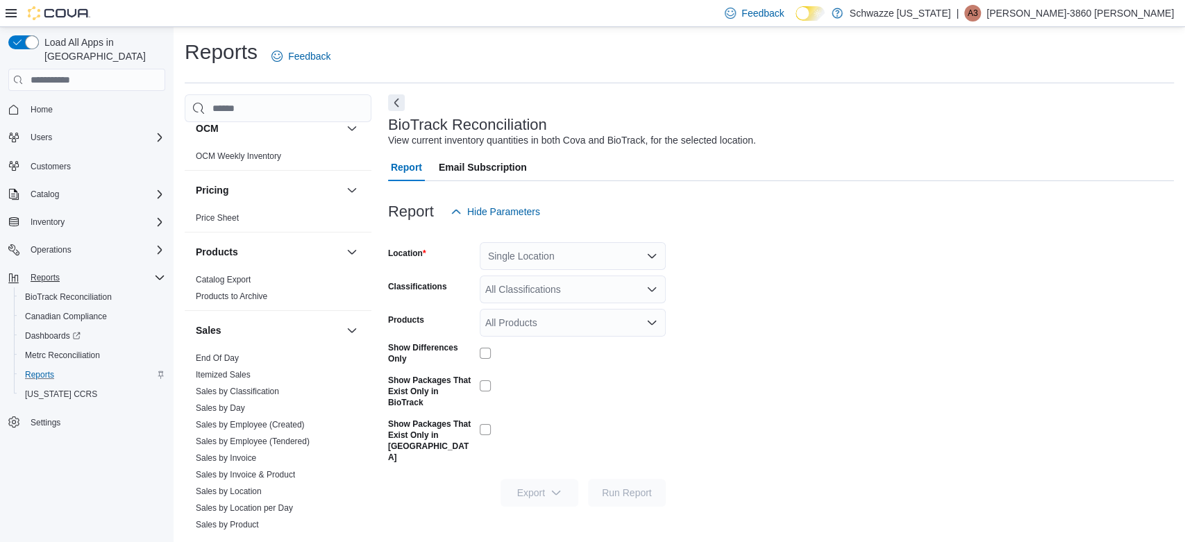
scroll to position [779, 0]
click at [221, 358] on link "End Of Day" at bounding box center [217, 358] width 43 height 10
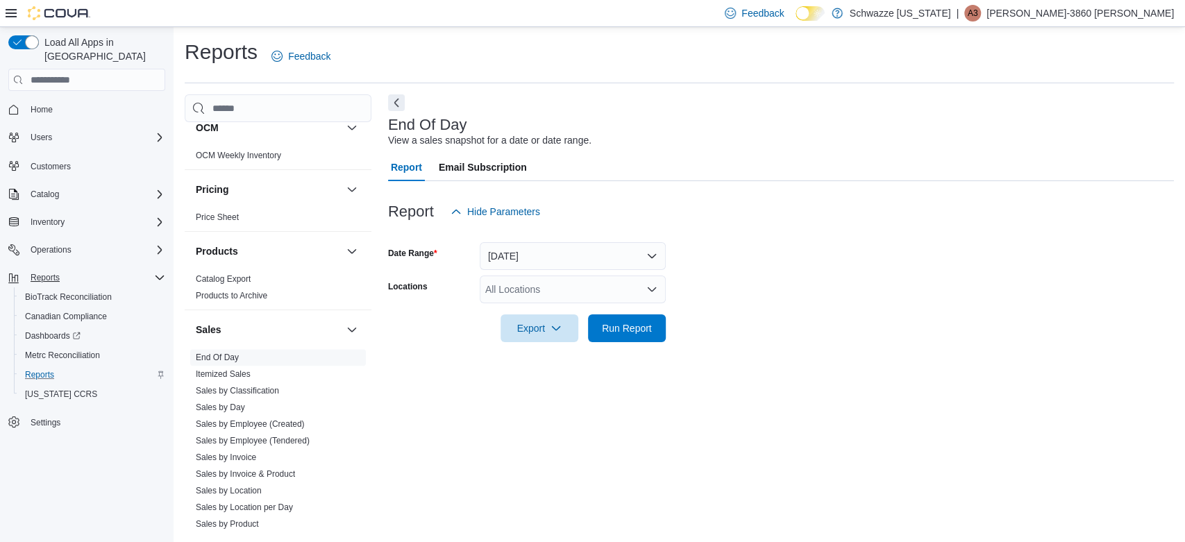
click at [497, 298] on div "All Locations" at bounding box center [573, 290] width 186 height 28
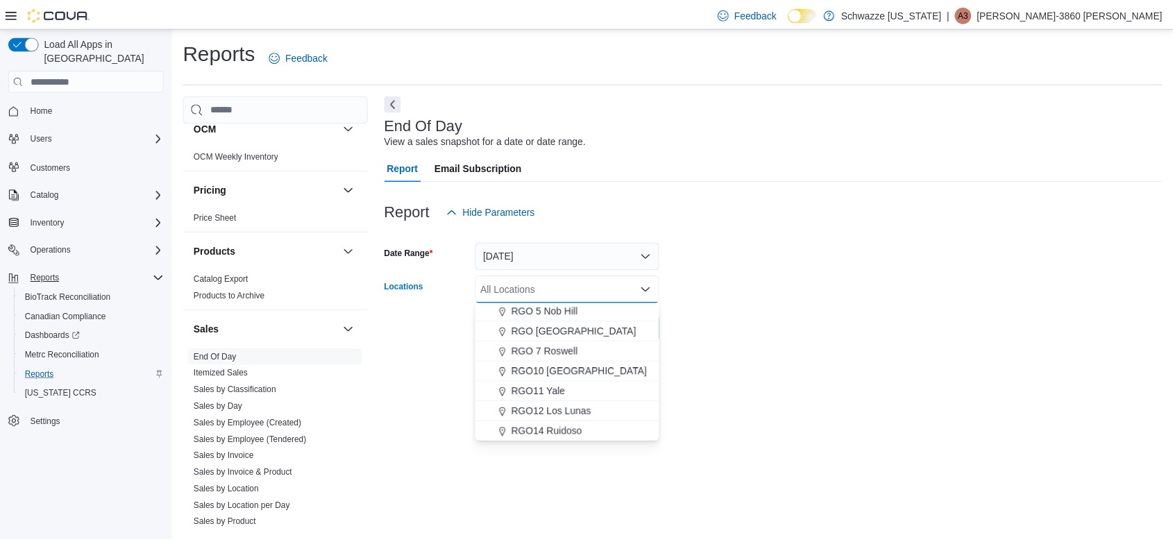
scroll to position [458, 0]
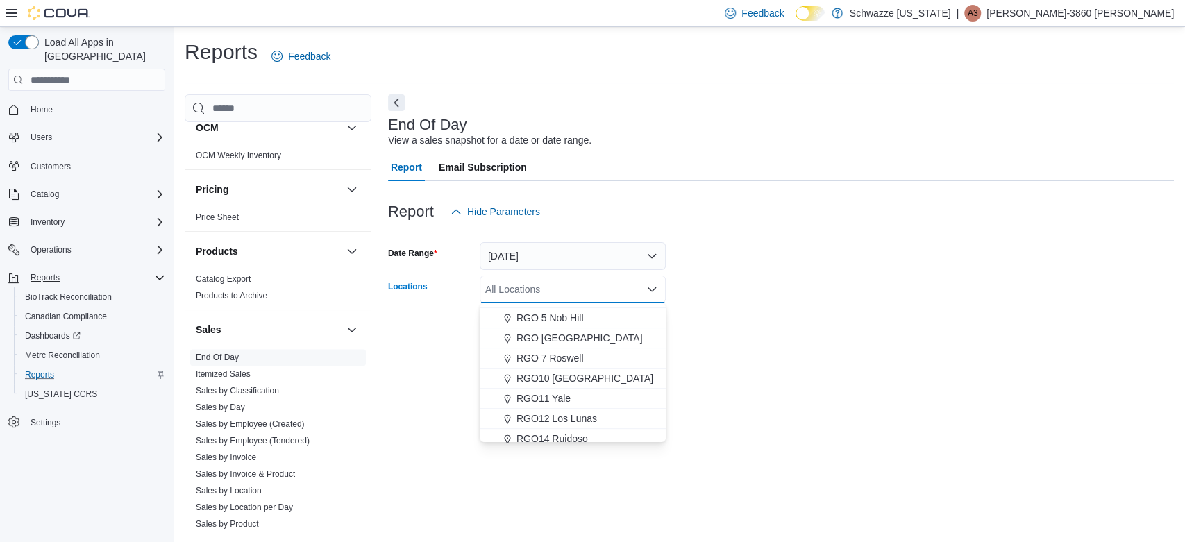
click at [533, 383] on span "RGO10 [GEOGRAPHIC_DATA]" at bounding box center [584, 378] width 137 height 14
click at [773, 362] on div "End Of Day View a sales snapshot for a date or date range. Report Email Subscri…" at bounding box center [781, 311] width 786 height 434
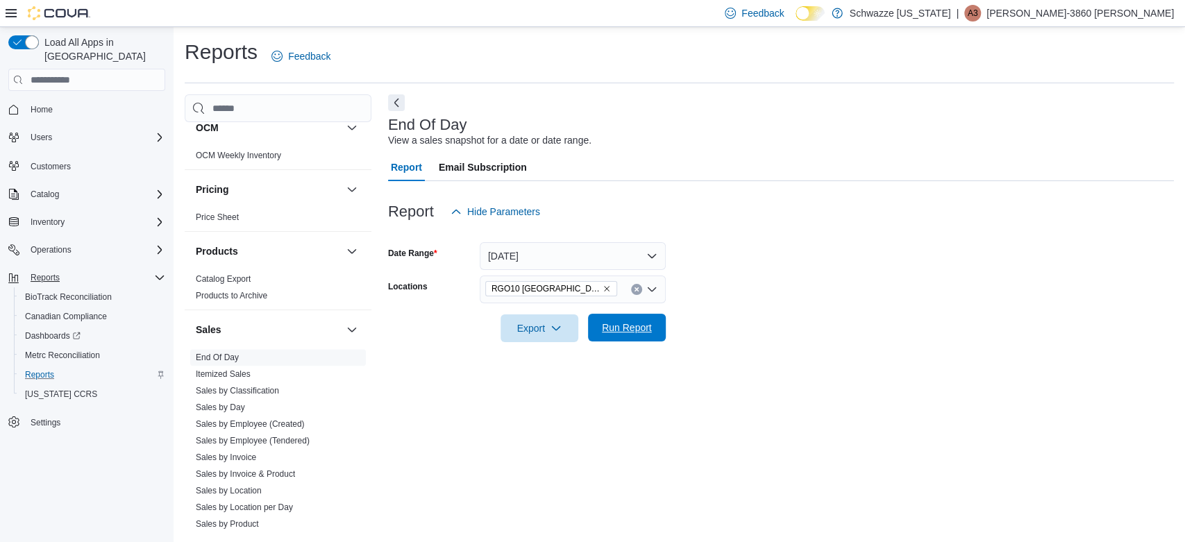
click at [606, 337] on span "Run Report" at bounding box center [626, 328] width 61 height 28
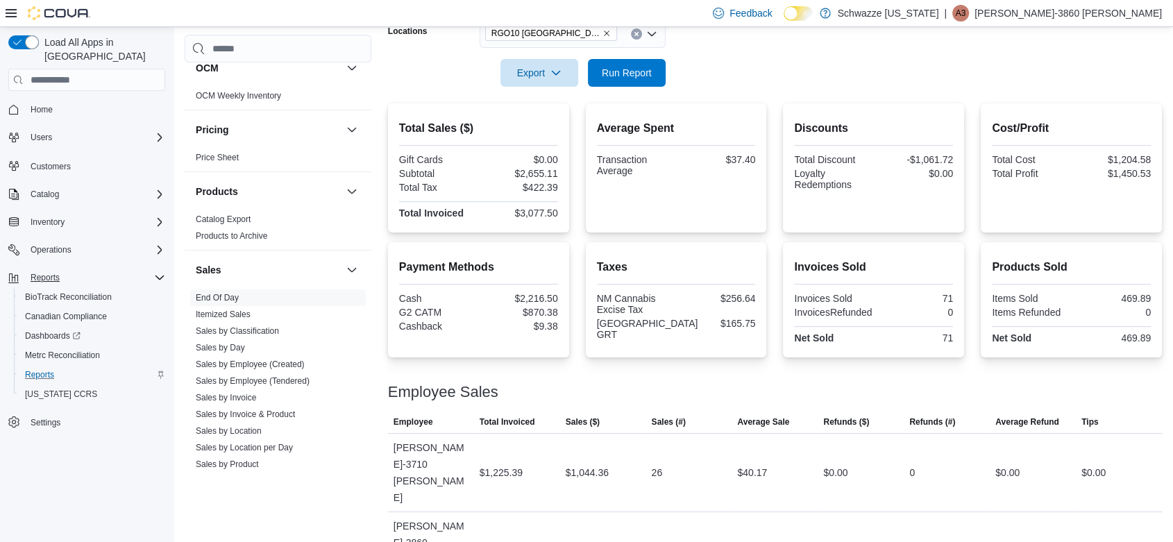
scroll to position [255, 0]
click at [620, 65] on span "Run Report" at bounding box center [626, 72] width 61 height 28
click at [600, 78] on span "Run Report" at bounding box center [626, 72] width 61 height 28
